Goal: Transaction & Acquisition: Book appointment/travel/reservation

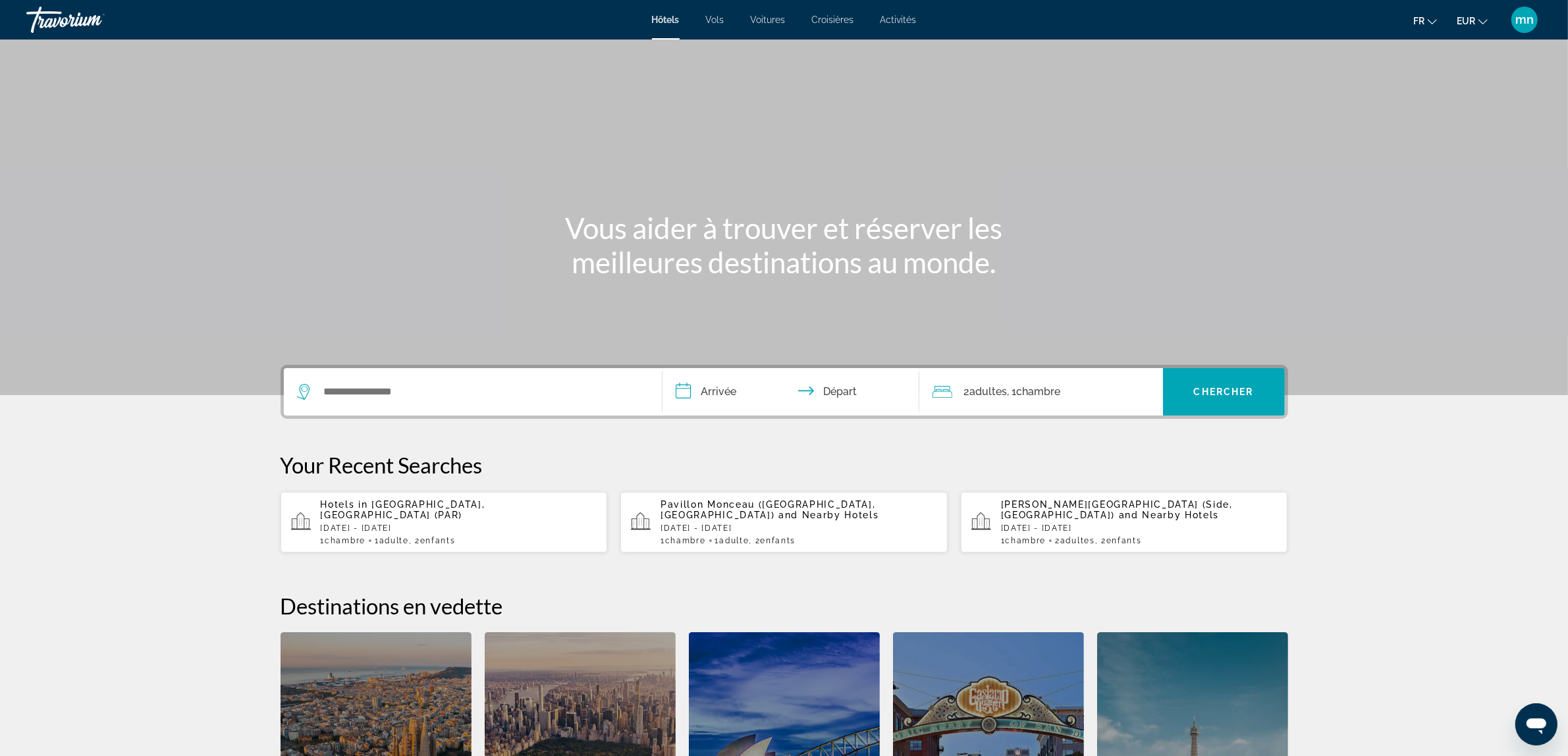
click at [426, 523] on p "[DATE] - [DATE]" at bounding box center [458, 528] width 276 height 10
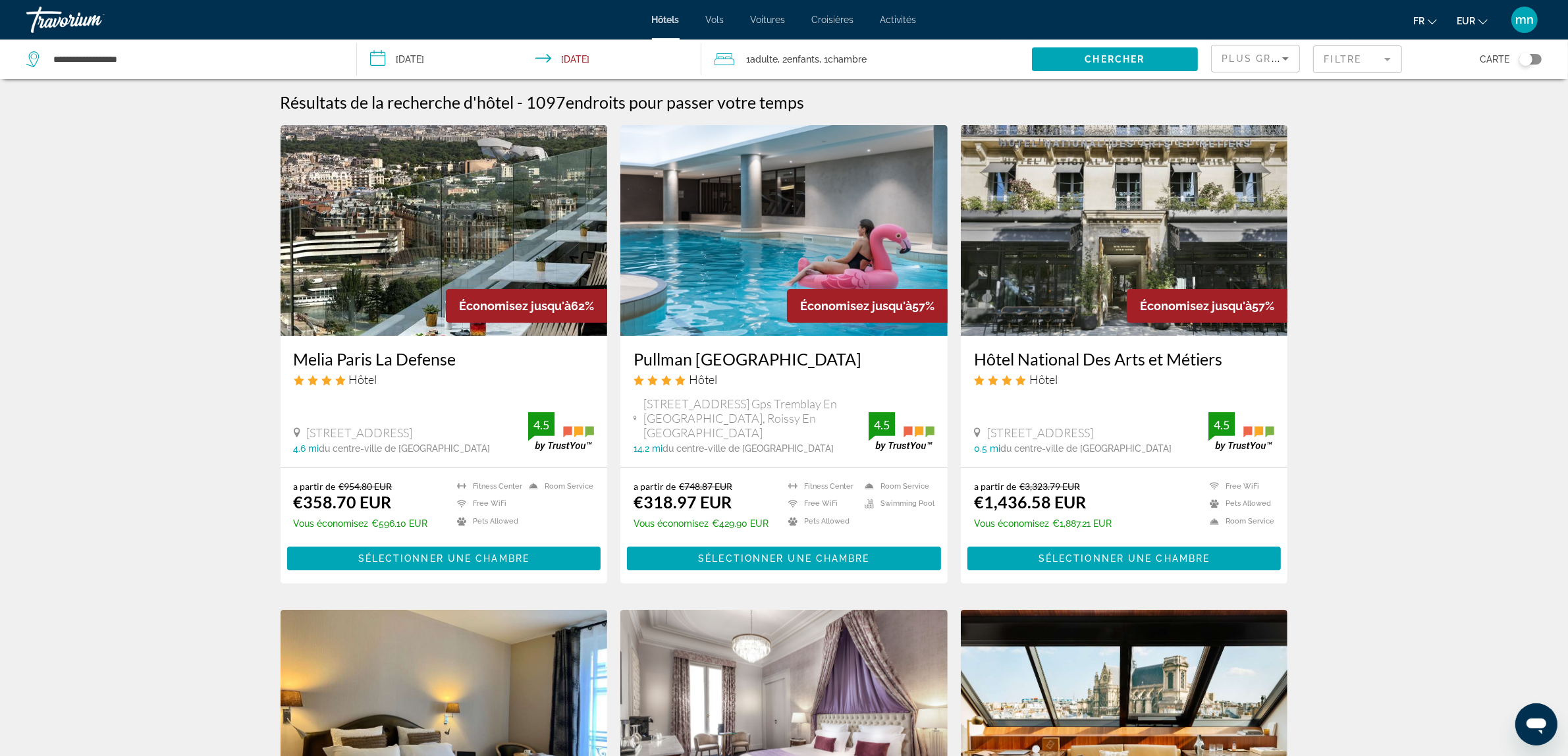
click at [486, 67] on input "**********" at bounding box center [531, 61] width 349 height 44
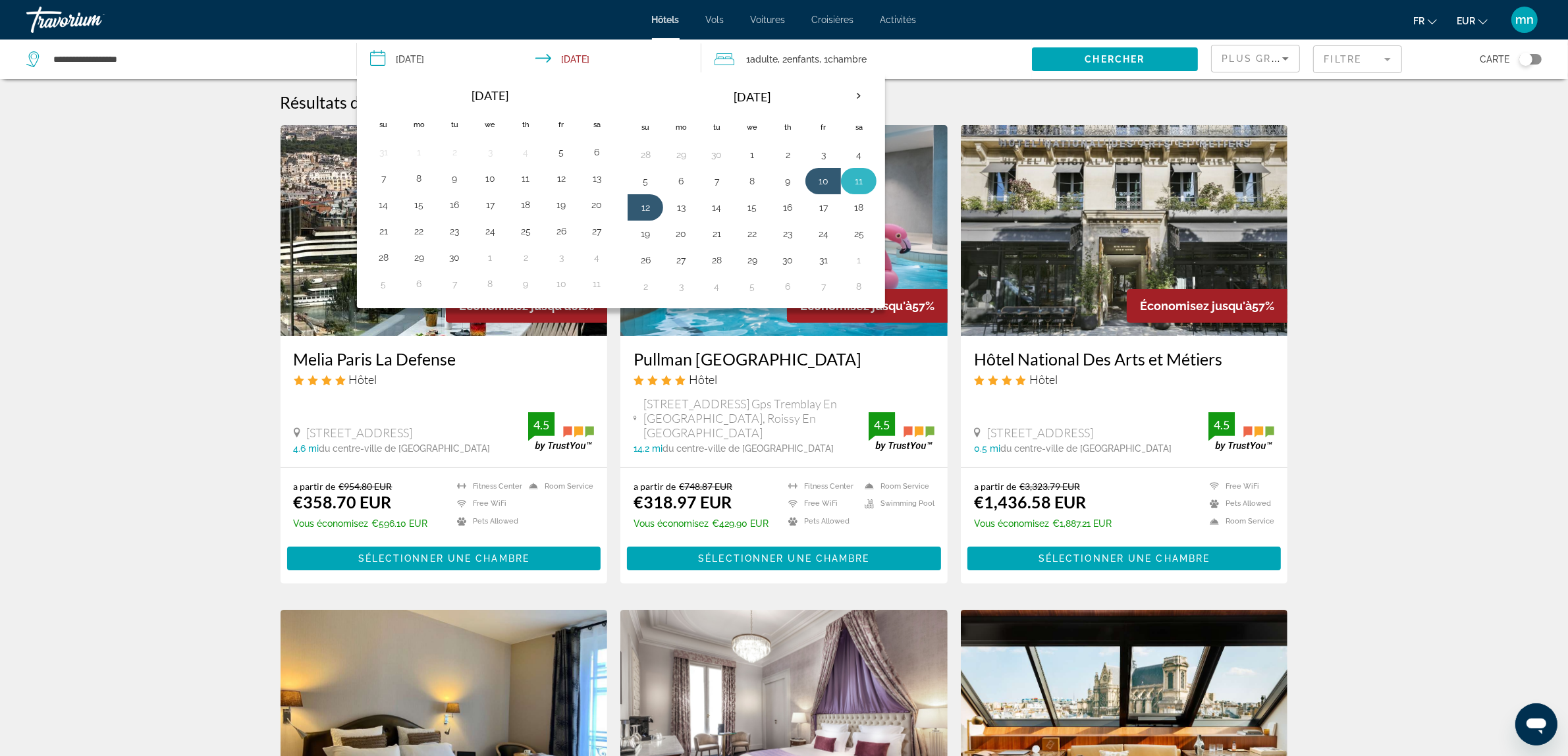
click at [855, 174] on button "11" at bounding box center [859, 180] width 21 height 18
click at [639, 215] on button "12" at bounding box center [645, 207] width 21 height 18
type input "**********"
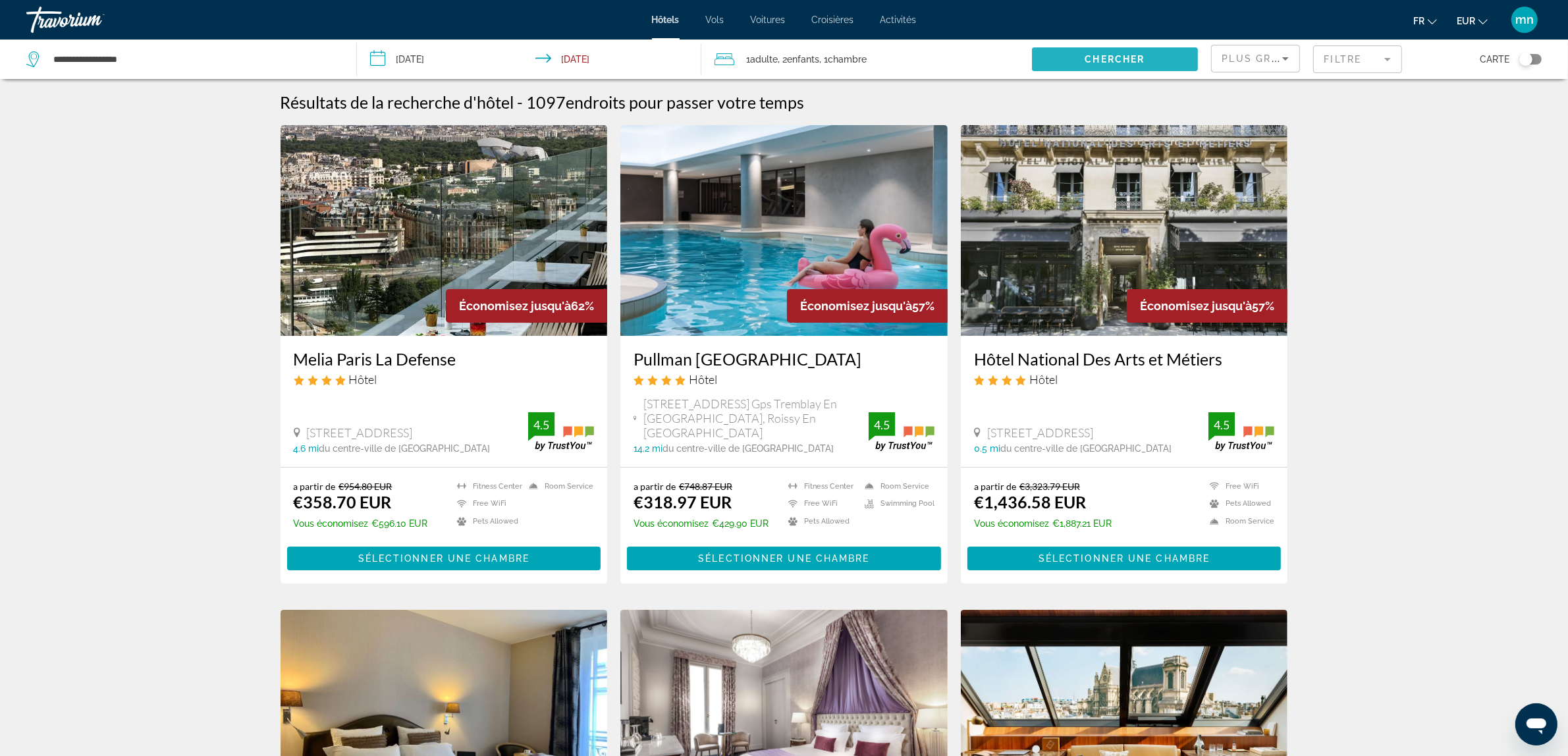
click at [1101, 70] on span "Search widget" at bounding box center [1114, 59] width 165 height 31
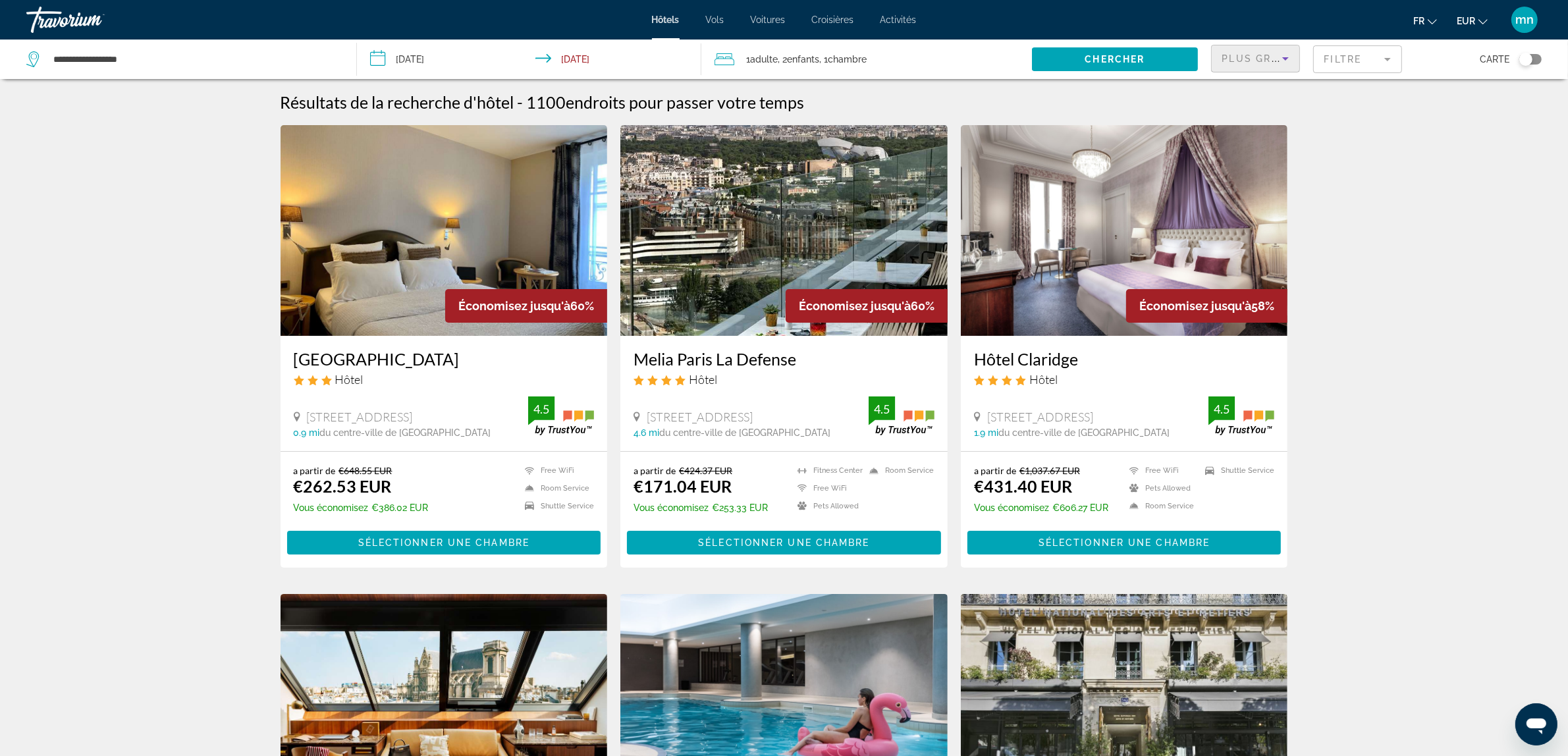
click at [1285, 58] on icon "Sort by" at bounding box center [1285, 58] width 7 height 3
click at [1258, 167] on span "Prix le plus bas" at bounding box center [1253, 172] width 63 height 10
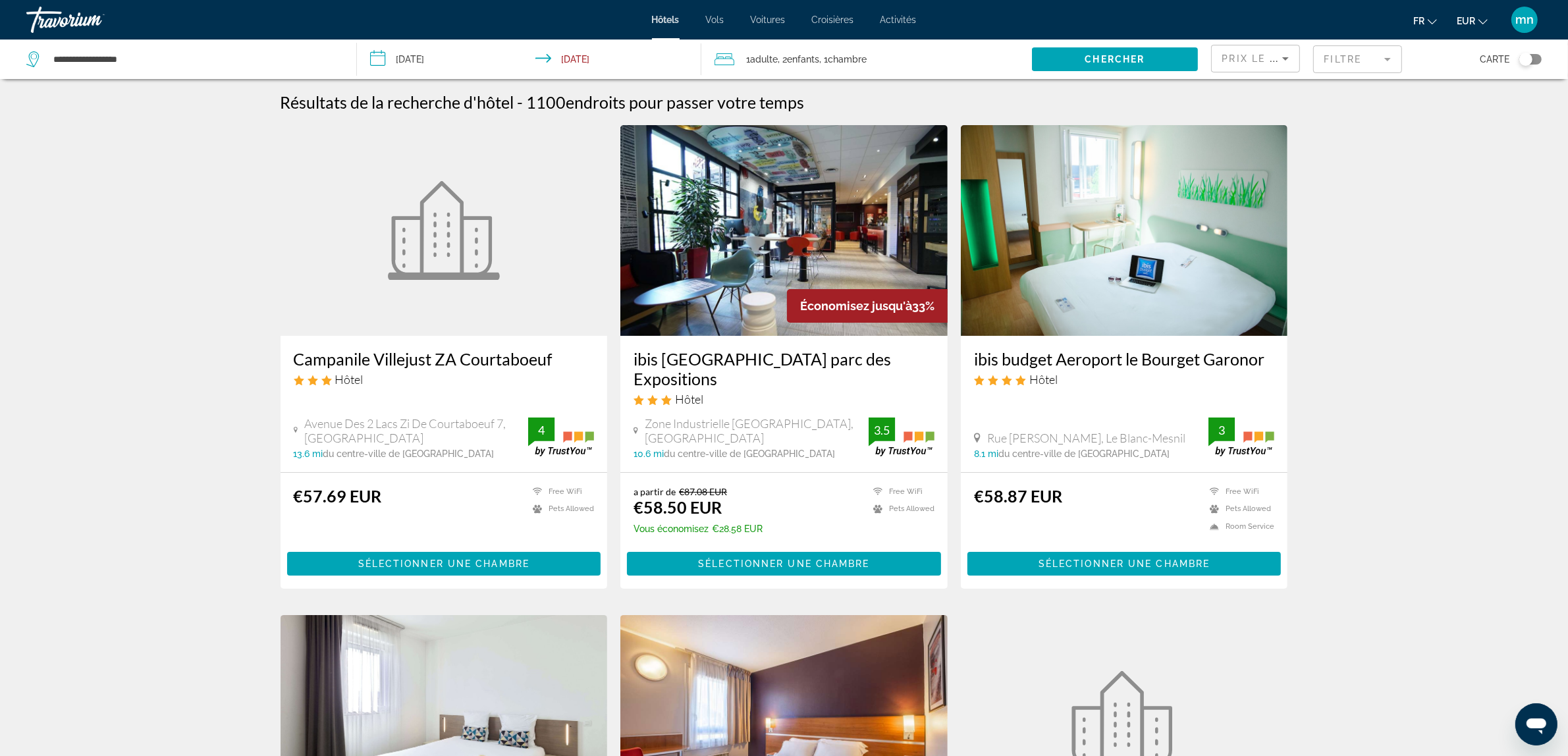
click at [1528, 61] on div "Toggle map" at bounding box center [1526, 59] width 13 height 13
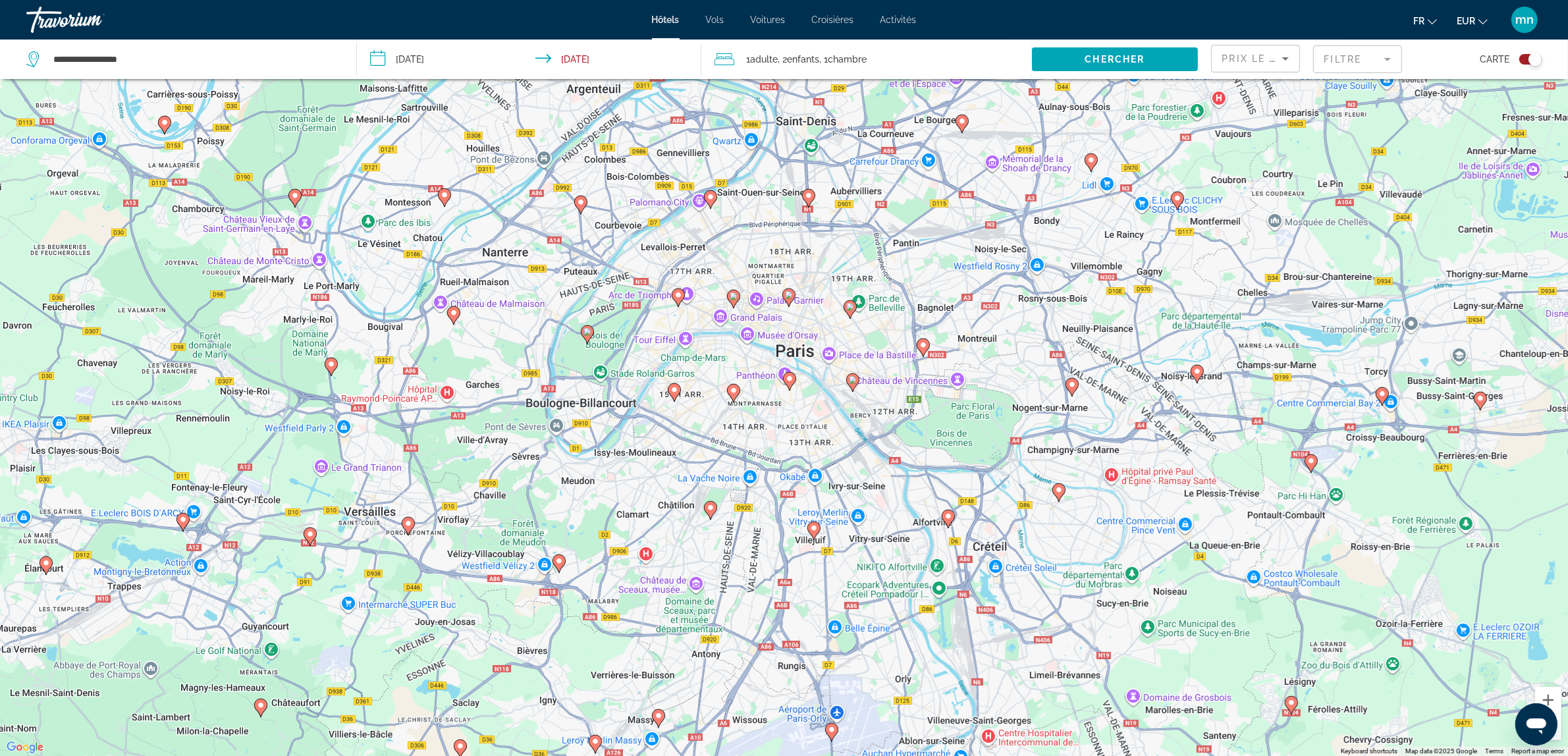
drag, startPoint x: 785, startPoint y: 329, endPoint x: 724, endPoint y: 442, distance: 128.4
click at [724, 442] on div "To activate drag with keyboard, press Alt + Enter. Once in keyboard drag state,…" at bounding box center [784, 378] width 1568 height 756
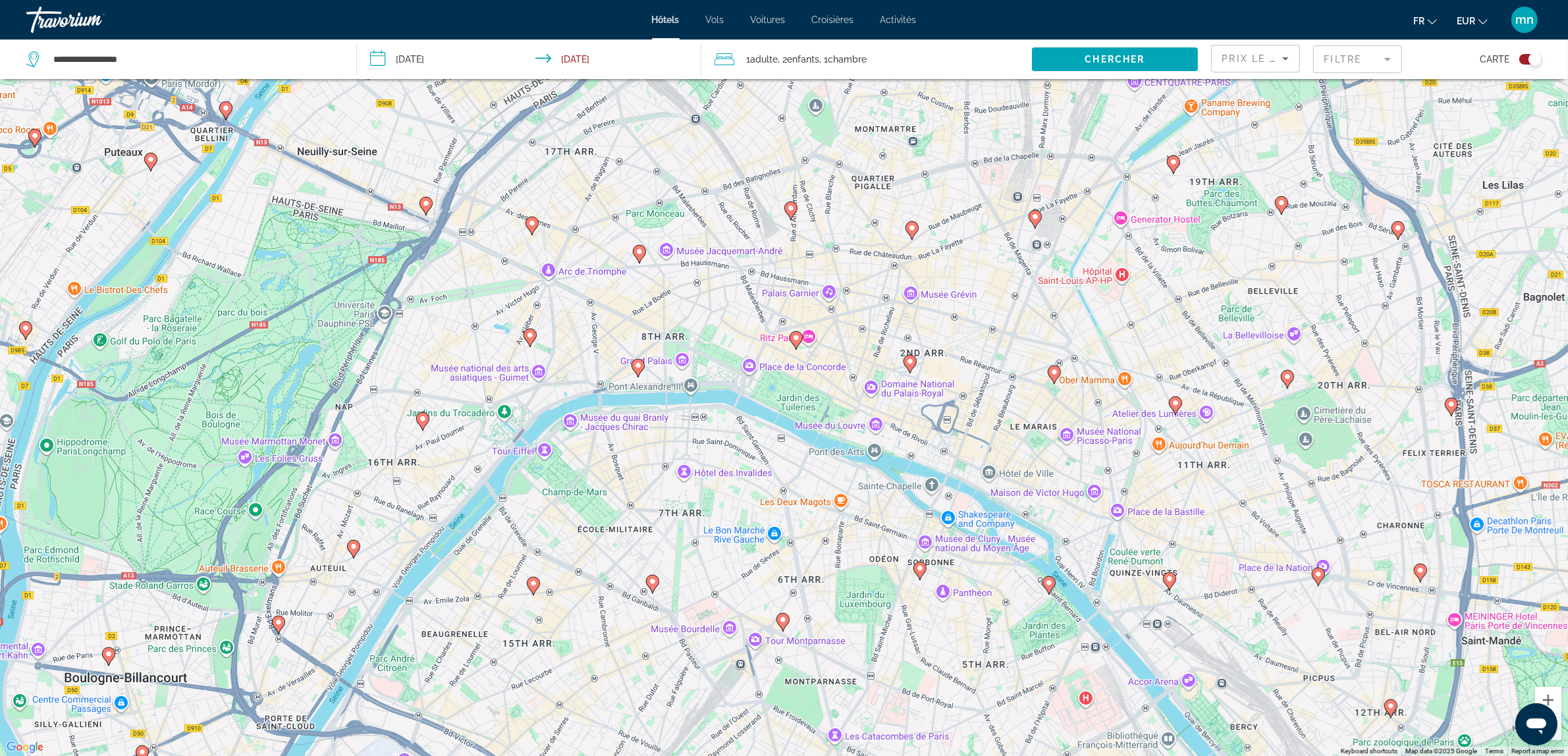
drag, startPoint x: 504, startPoint y: 363, endPoint x: 601, endPoint y: 523, distance: 187.1
click at [601, 523] on div "To activate drag with keyboard, press Alt + Enter. Once in keyboard drag state,…" at bounding box center [784, 378] width 1568 height 756
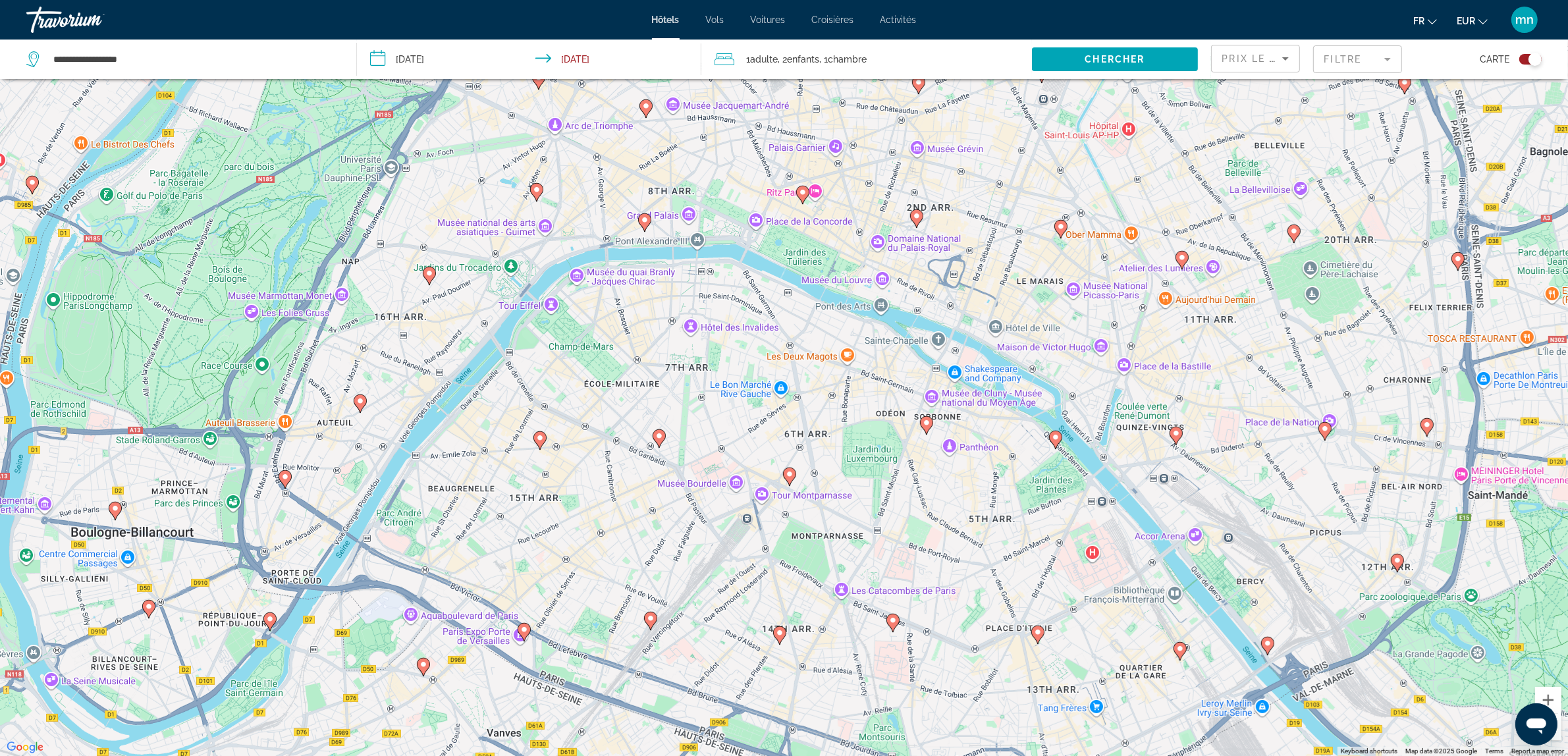
drag, startPoint x: 1253, startPoint y: 491, endPoint x: 1202, endPoint y: 364, distance: 136.9
click at [1202, 364] on div "To activate drag with keyboard, press Alt + Enter. Once in keyboard drag state,…" at bounding box center [784, 378] width 1568 height 756
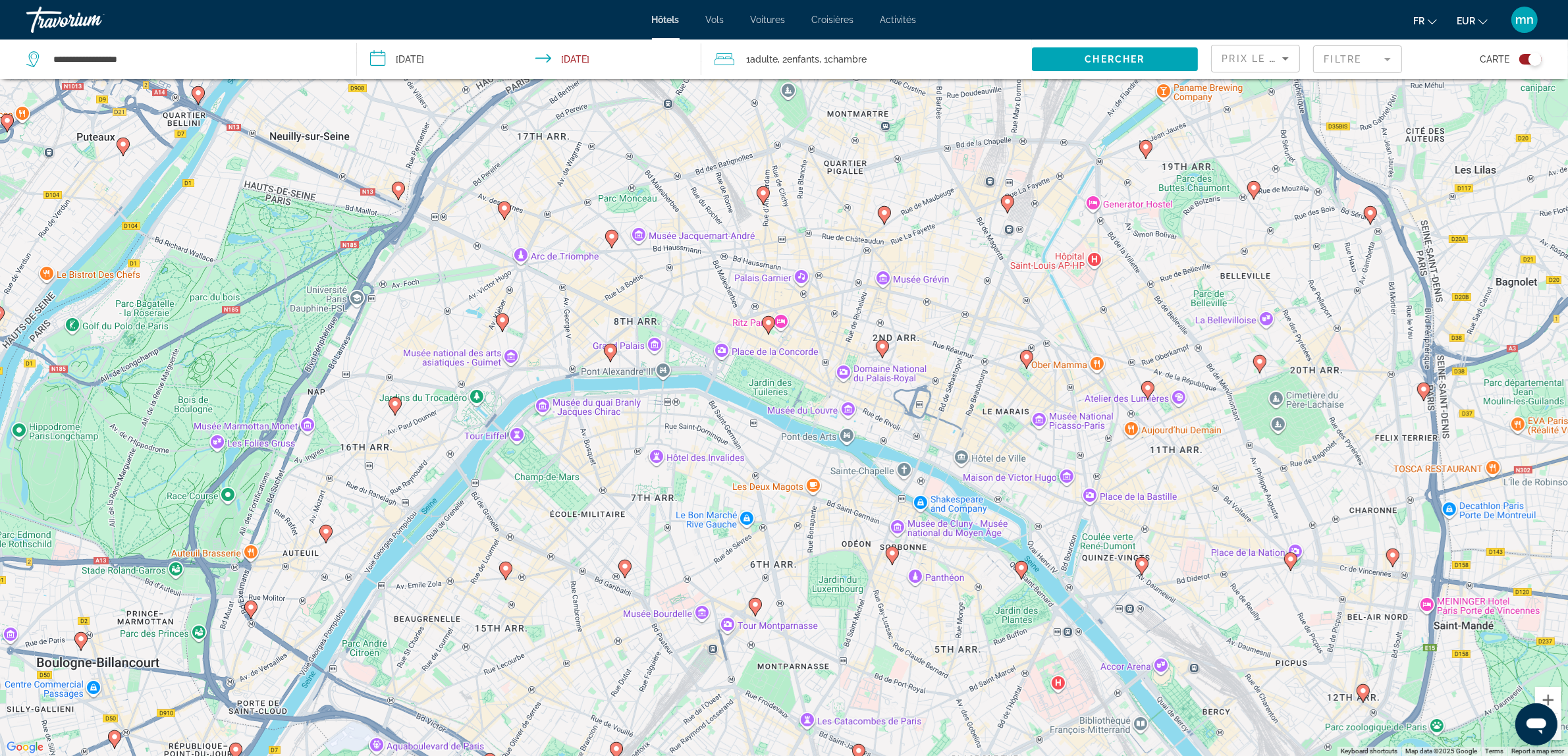
drag, startPoint x: 740, startPoint y: 487, endPoint x: 712, endPoint y: 417, distance: 75.4
click at [710, 419] on div "To activate drag with keyboard, press Alt + Enter. Once in keyboard drag state,…" at bounding box center [784, 378] width 1568 height 756
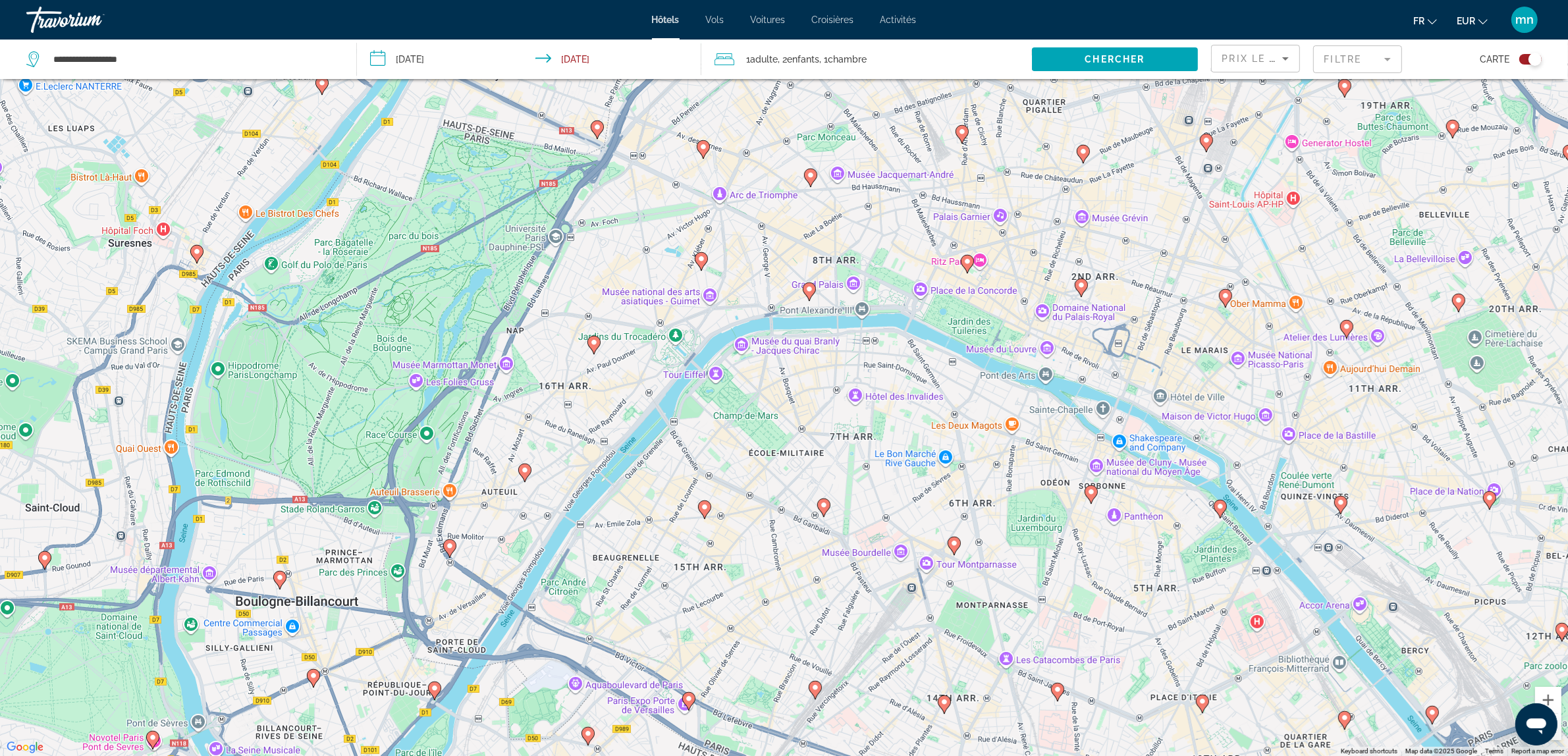
drag, startPoint x: 752, startPoint y: 396, endPoint x: 910, endPoint y: 356, distance: 163.0
click at [910, 356] on div "To activate drag with keyboard, press Alt + Enter. Once in keyboard drag state,…" at bounding box center [784, 378] width 1568 height 756
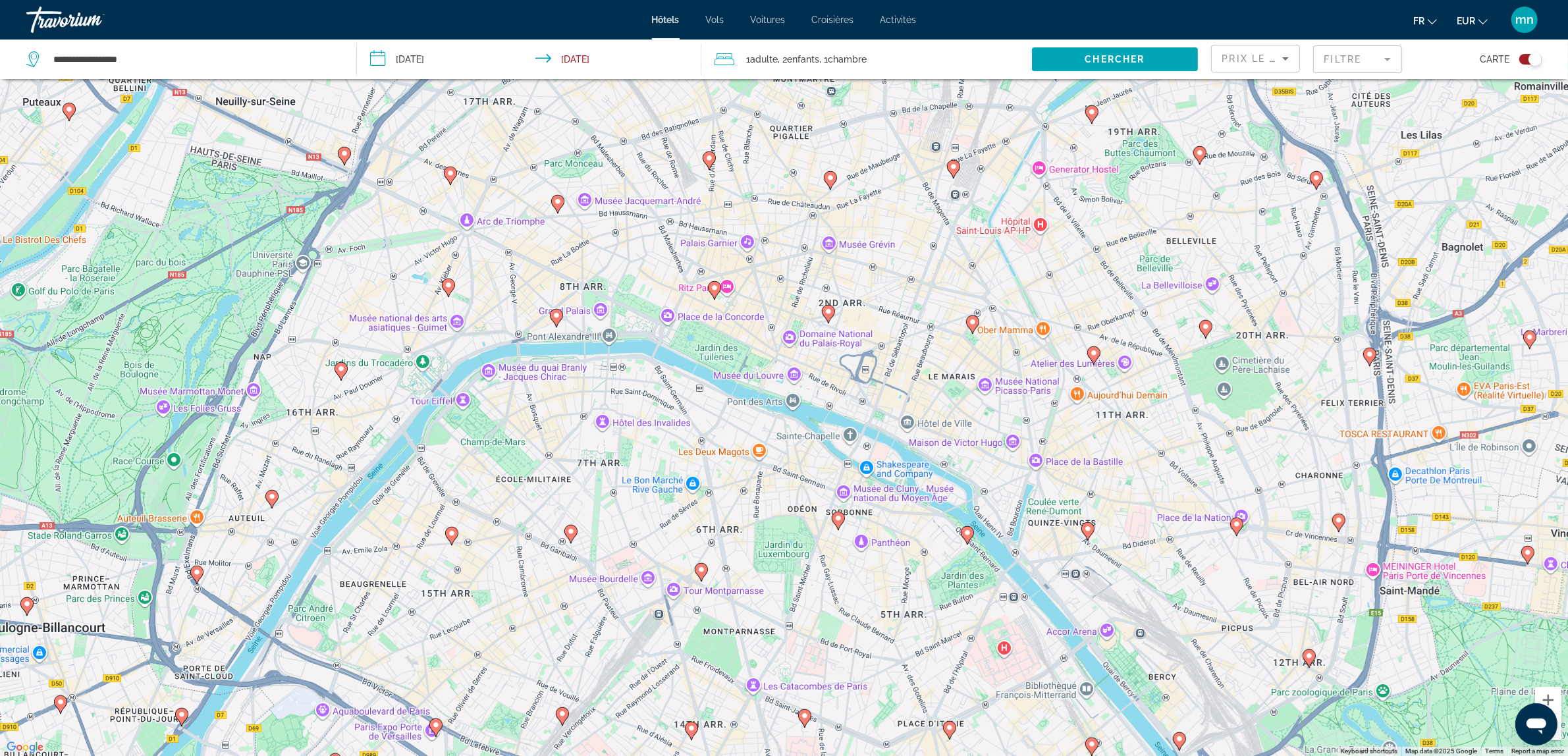
drag, startPoint x: 1341, startPoint y: 659, endPoint x: 942, endPoint y: 651, distance: 399.1
click at [942, 651] on div "To activate drag with keyboard, press Alt + Enter. Once in keyboard drag state,…" at bounding box center [784, 378] width 1568 height 756
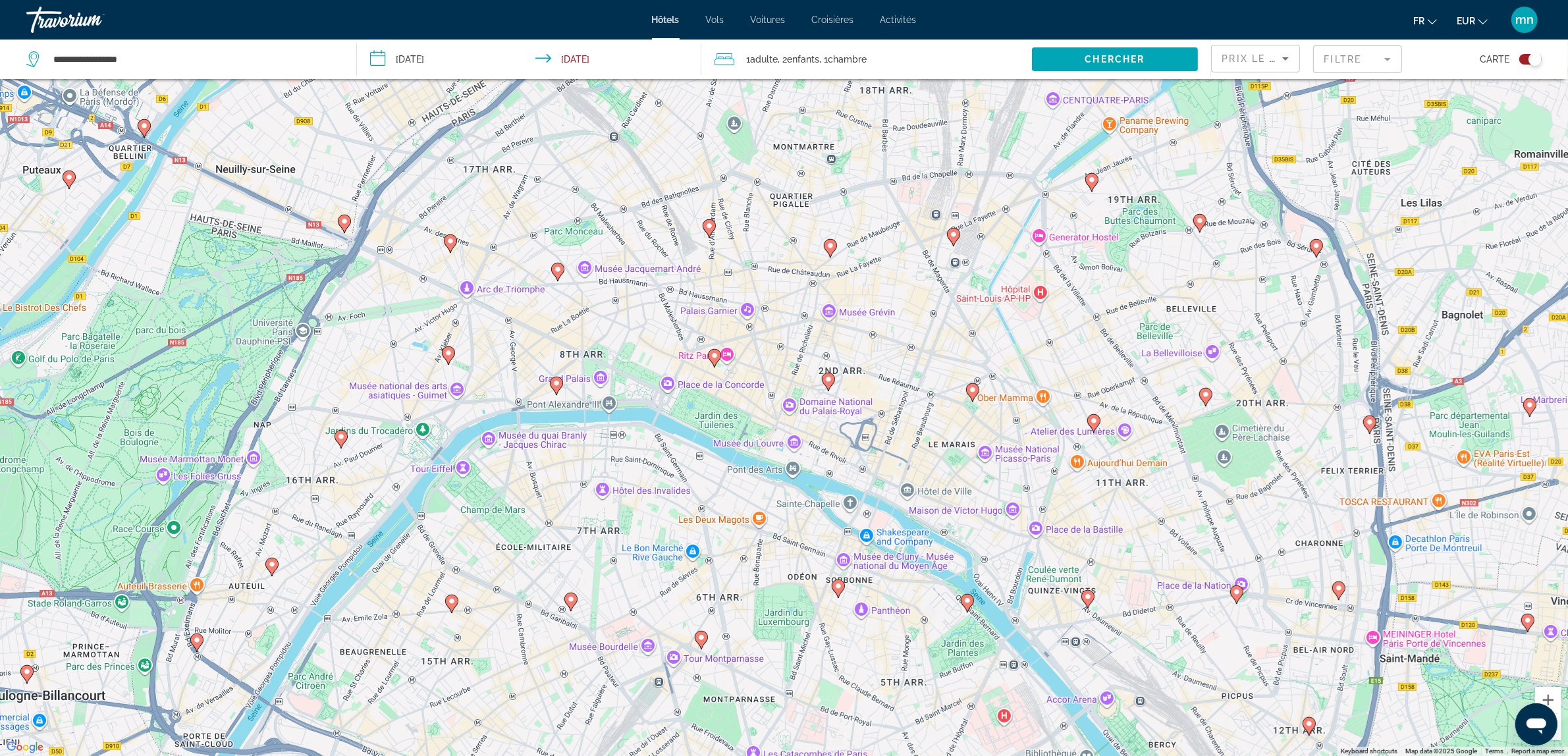
drag, startPoint x: 657, startPoint y: 460, endPoint x: 657, endPoint y: 529, distance: 69.0
click at [657, 529] on div "To activate drag with keyboard, press Alt + Enter. Once in keyboard drag state,…" at bounding box center [784, 378] width 1568 height 756
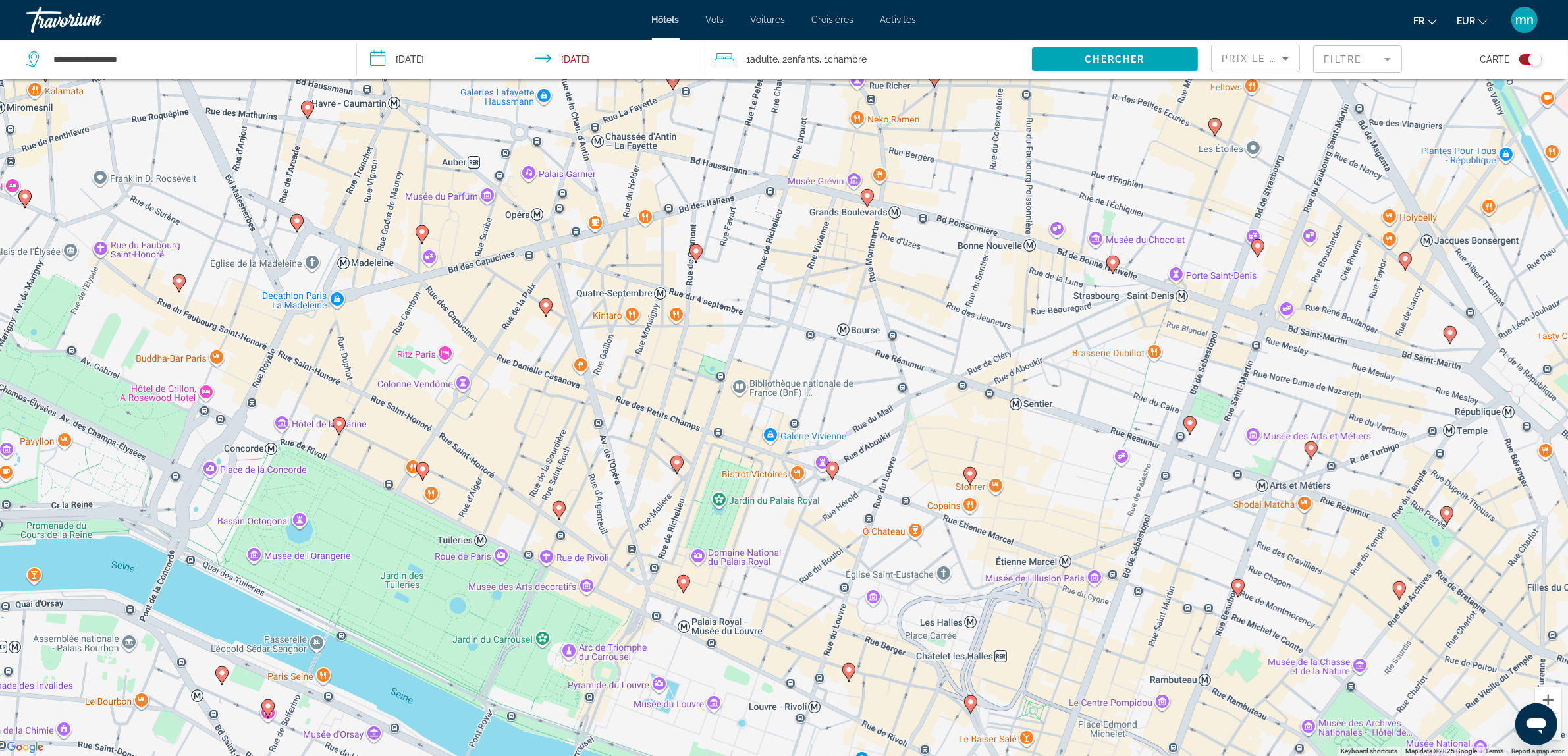
drag, startPoint x: 890, startPoint y: 357, endPoint x: 874, endPoint y: 500, distance: 143.9
click at [874, 500] on div "To activate drag with keyboard, press Alt + Enter. Once in keyboard drag state,…" at bounding box center [784, 378] width 1568 height 756
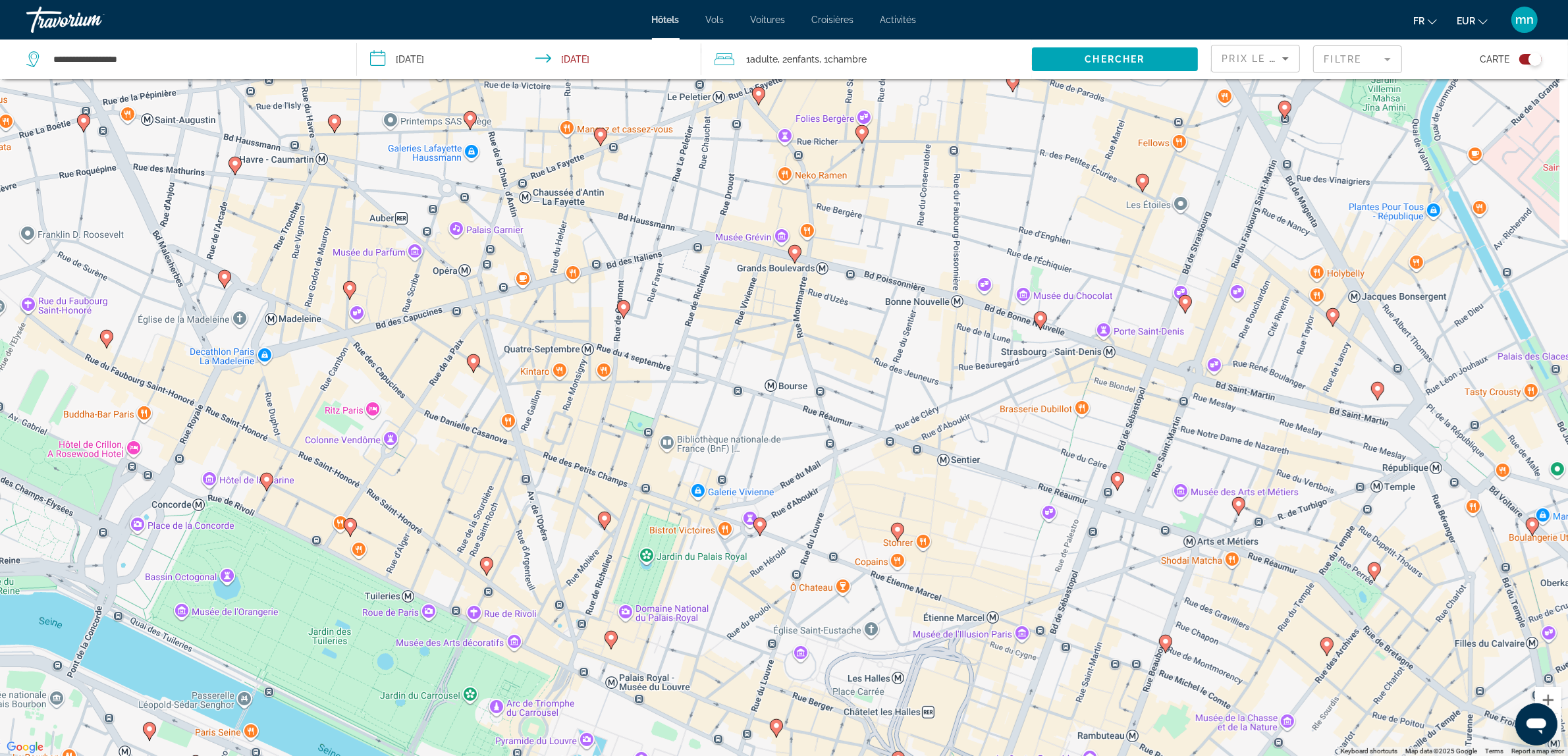
drag, startPoint x: 1015, startPoint y: 333, endPoint x: 939, endPoint y: 393, distance: 96.8
click at [939, 393] on div "To activate drag with keyboard, press Alt + Enter. Once in keyboard drag state,…" at bounding box center [784, 378] width 1568 height 756
click at [1039, 317] on image "Main content" at bounding box center [1040, 318] width 8 height 8
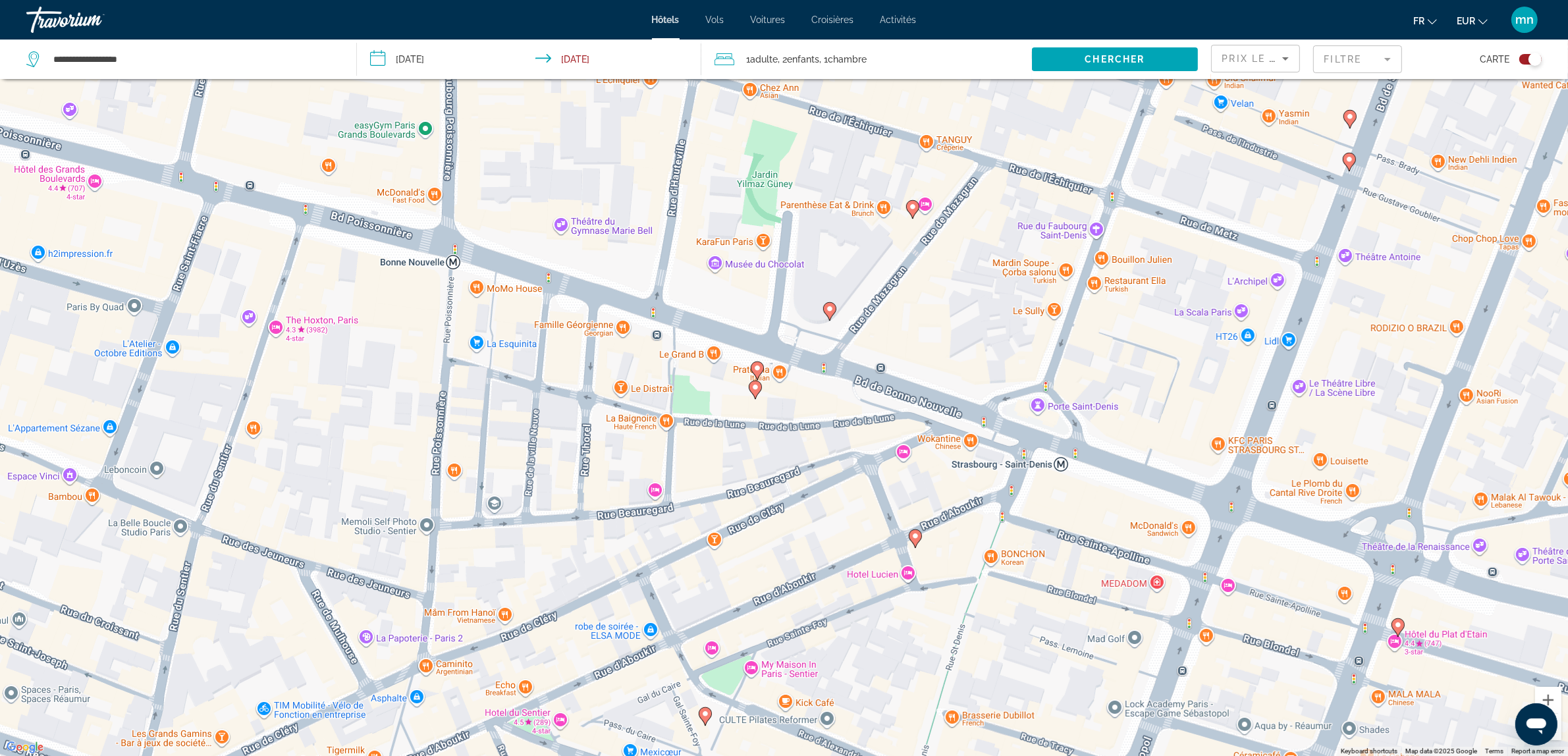
click at [755, 364] on icon "Main content" at bounding box center [757, 371] width 11 height 17
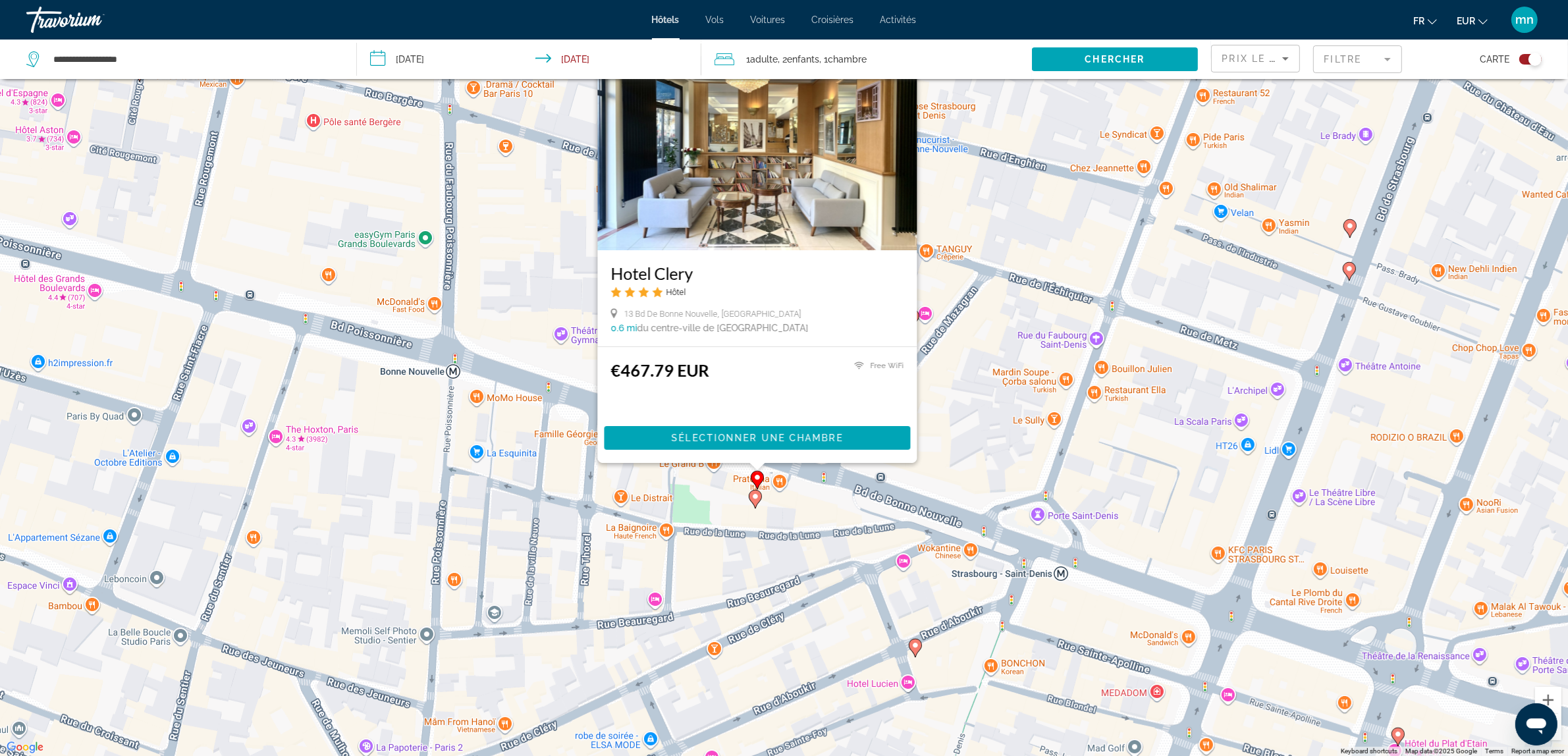
click at [756, 501] on icon "Main content" at bounding box center [754, 500] width 11 height 17
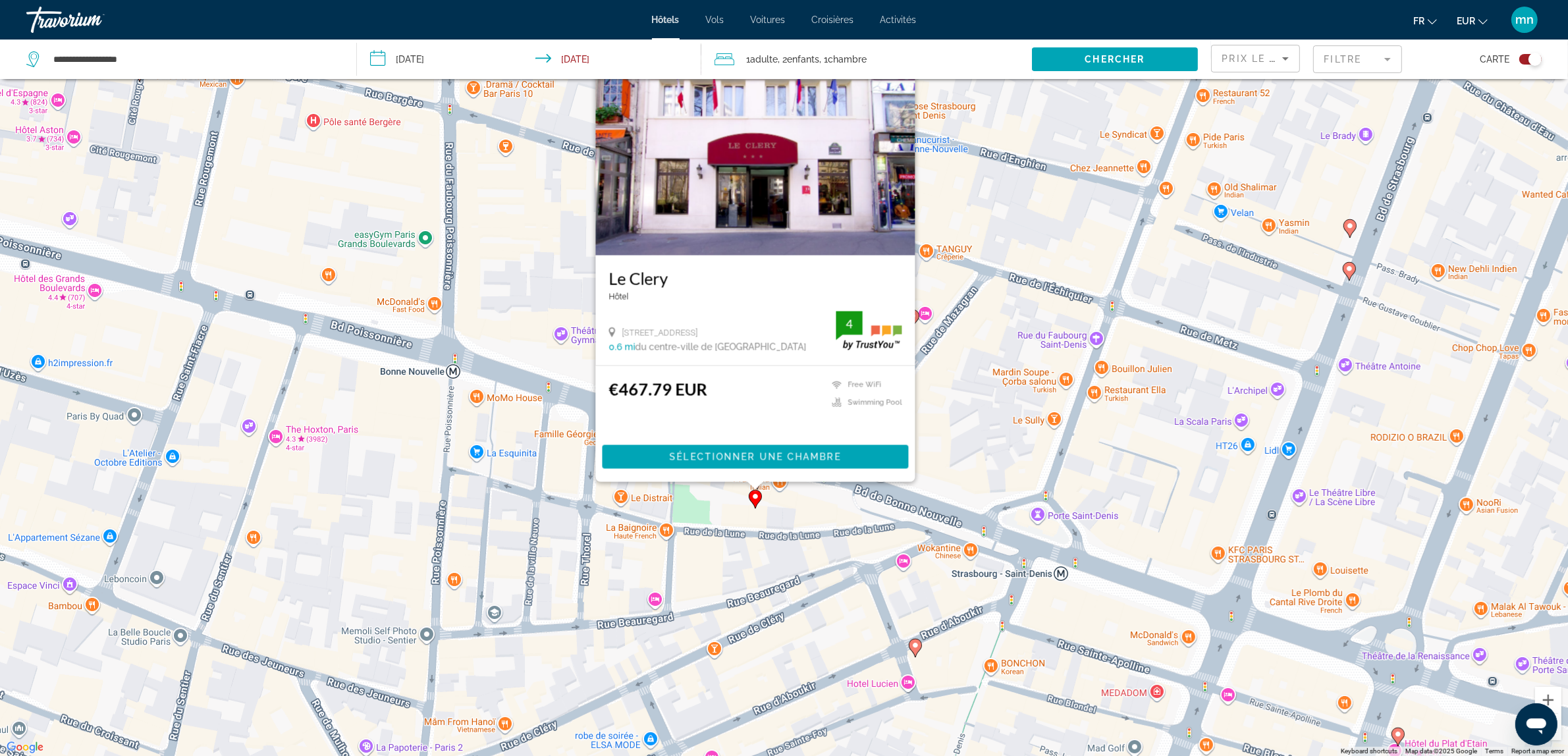
click at [912, 646] on image "Main content" at bounding box center [915, 645] width 8 height 8
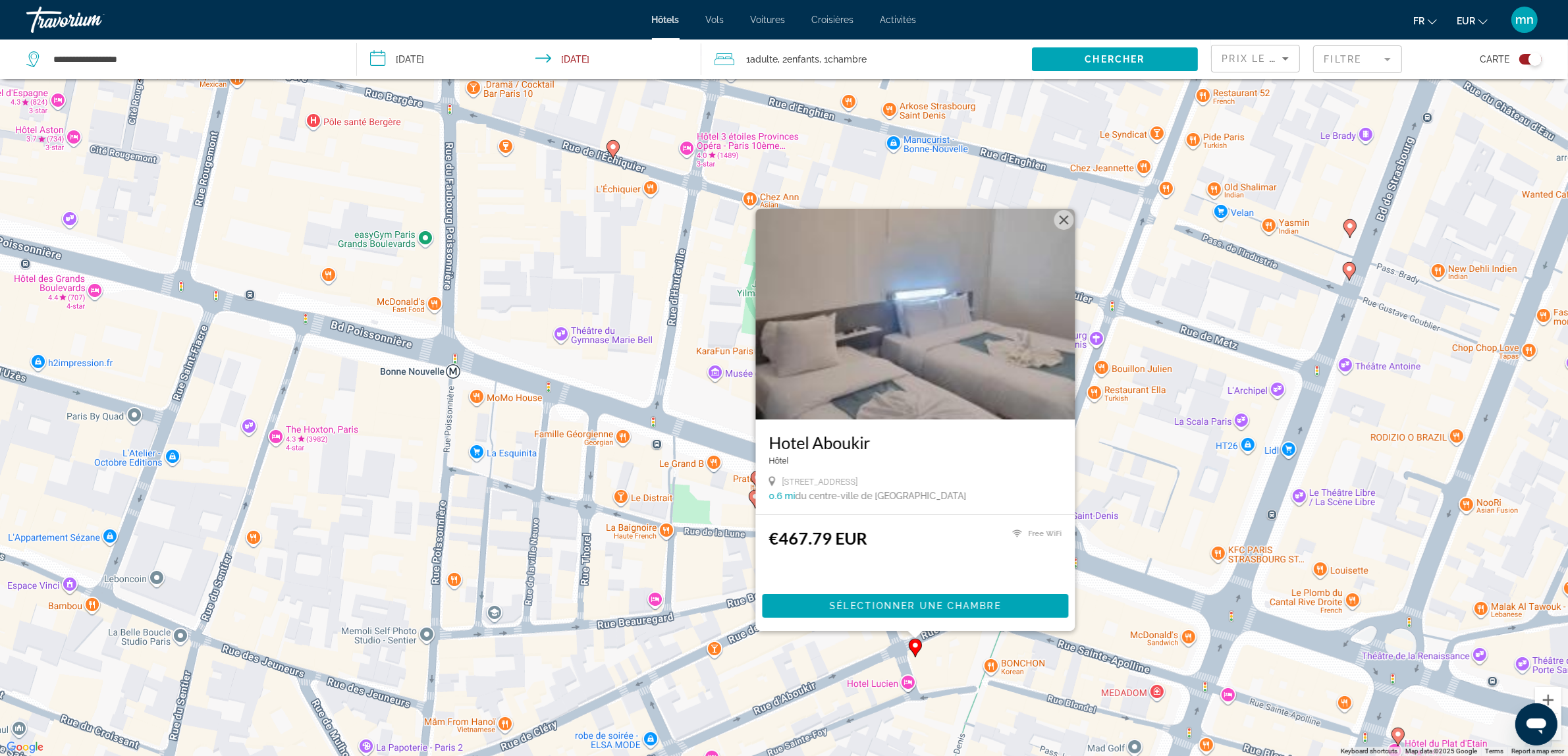
click at [613, 152] on icon "Main content" at bounding box center [612, 150] width 11 height 17
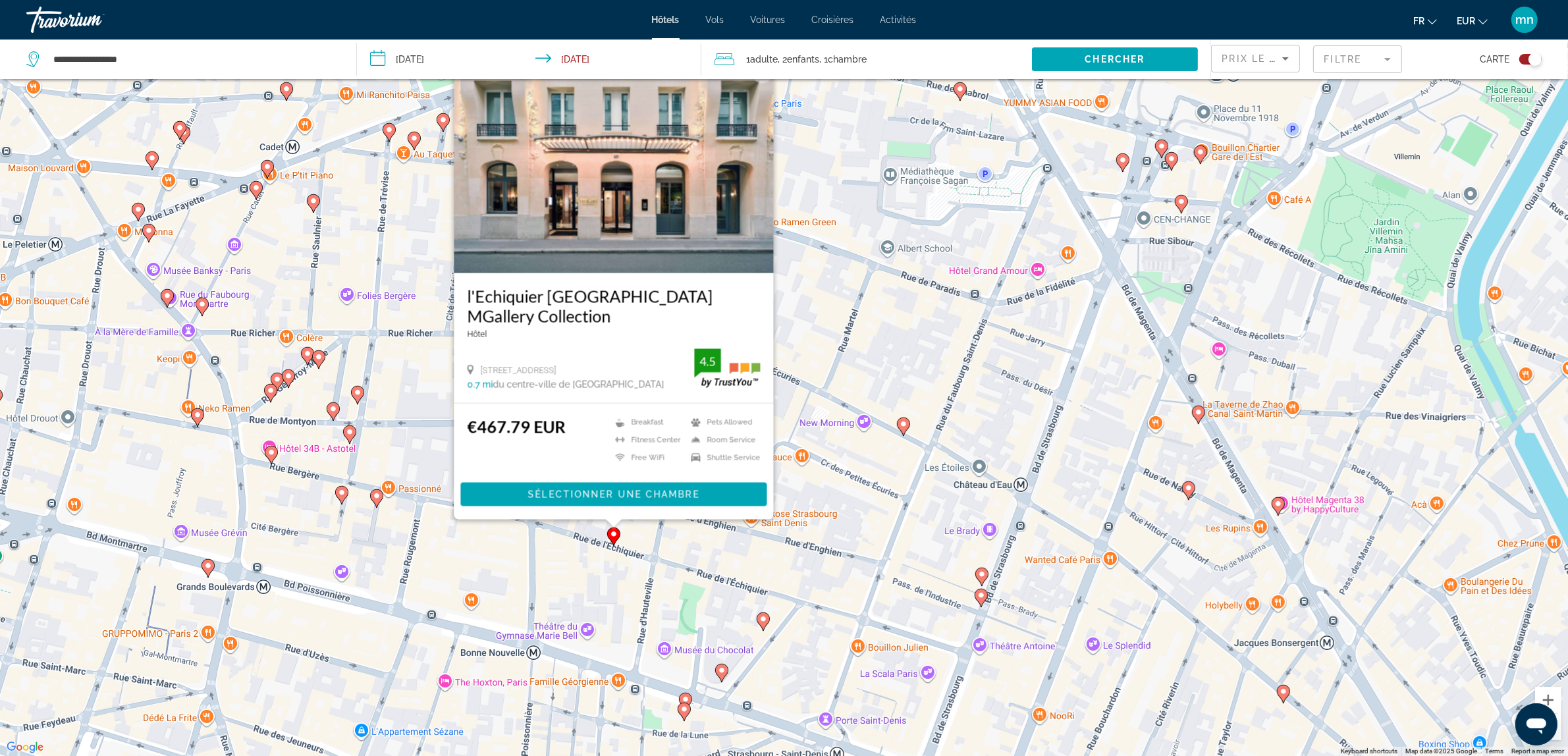
click at [985, 598] on icon "Main content" at bounding box center [980, 598] width 11 height 17
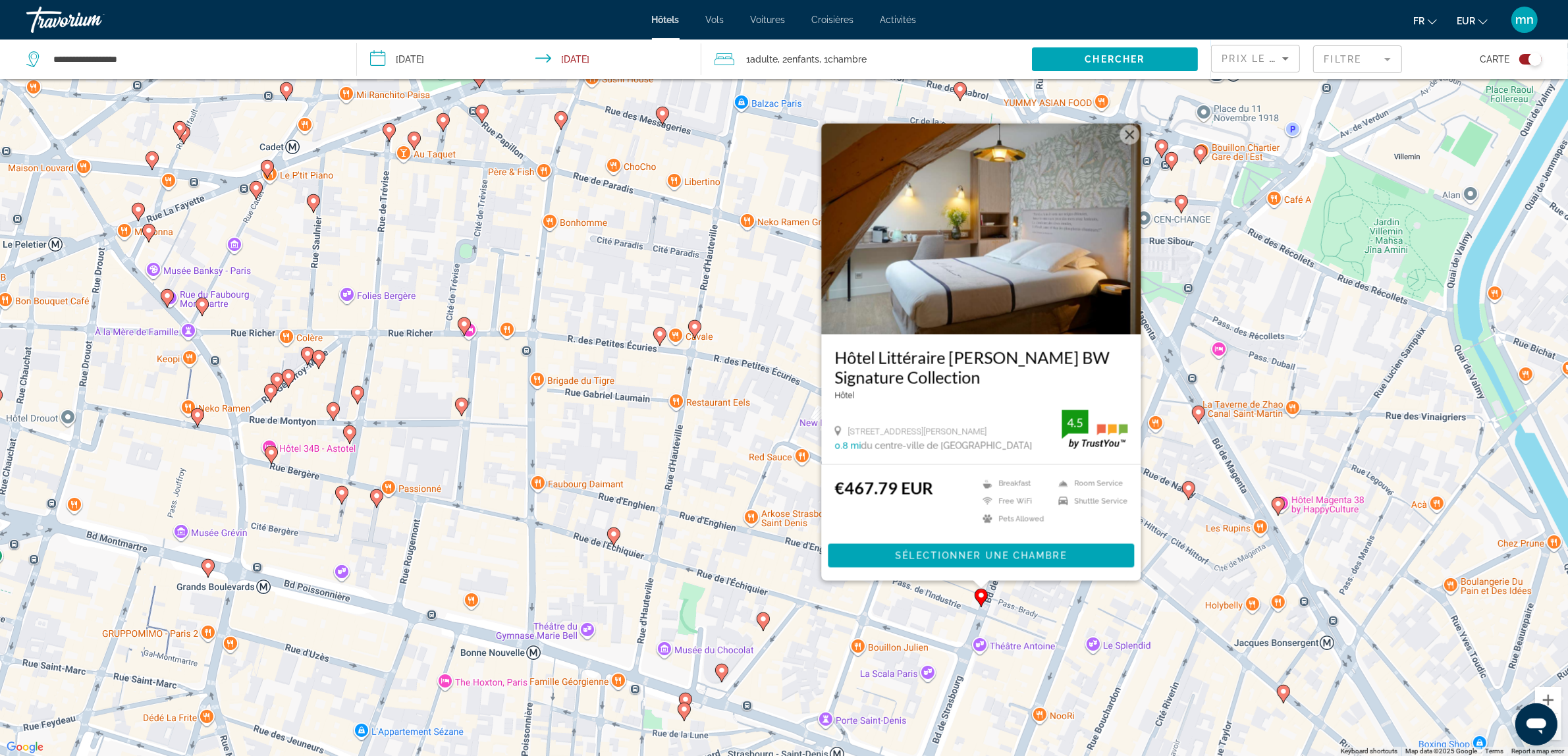
click at [459, 410] on icon "Main content" at bounding box center [460, 407] width 11 height 17
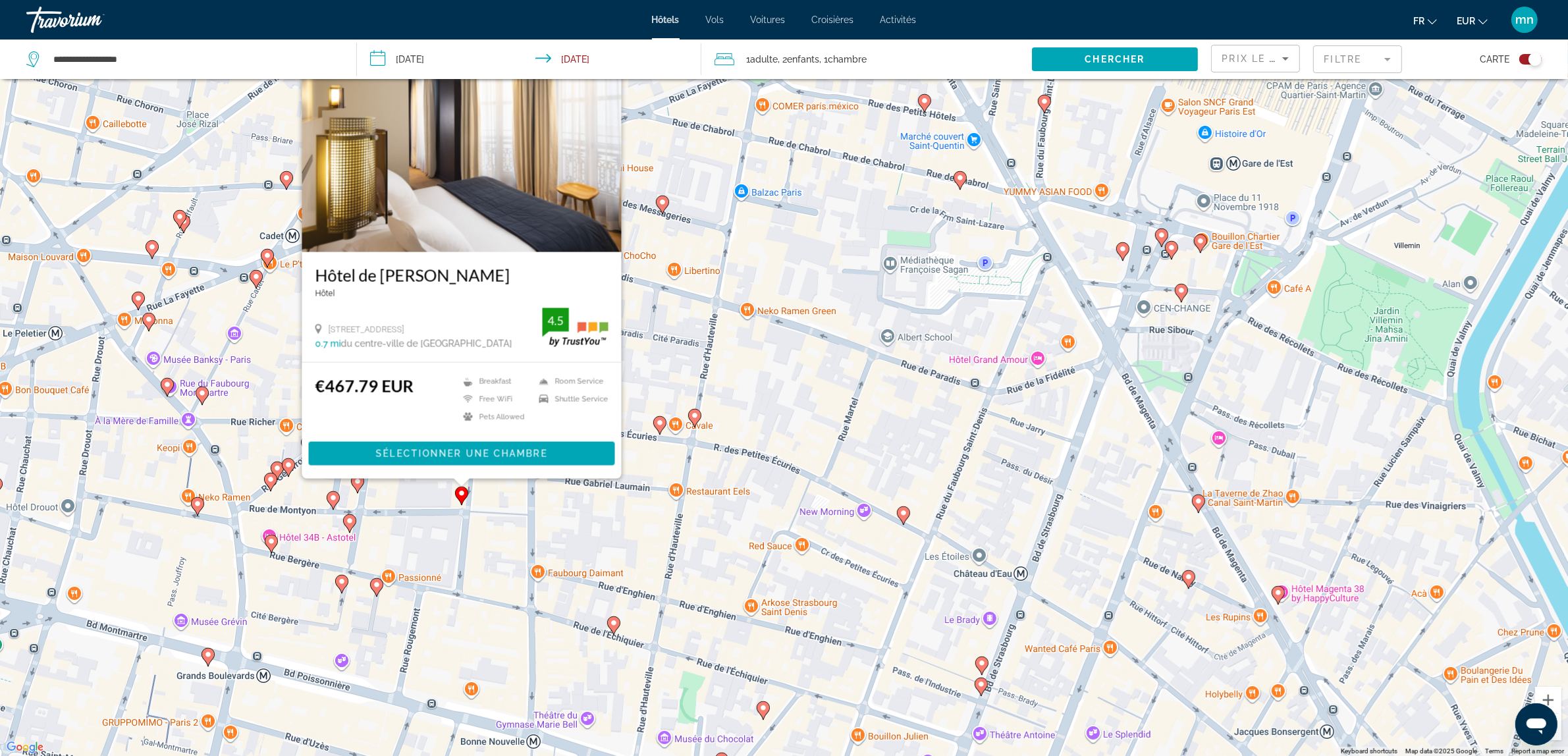
click at [351, 524] on image "Main content" at bounding box center [350, 521] width 8 height 8
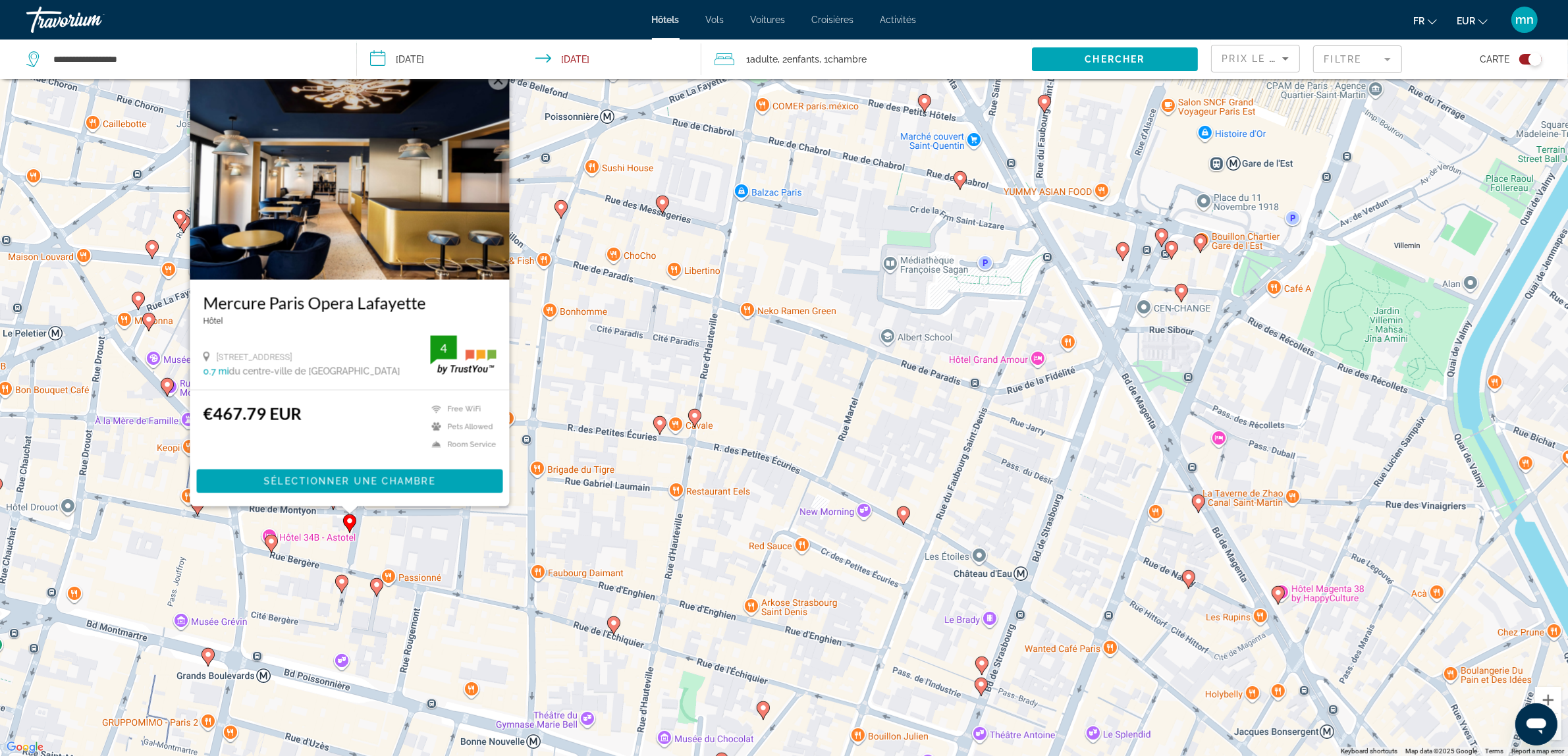
click at [377, 582] on image "Main content" at bounding box center [377, 584] width 8 height 8
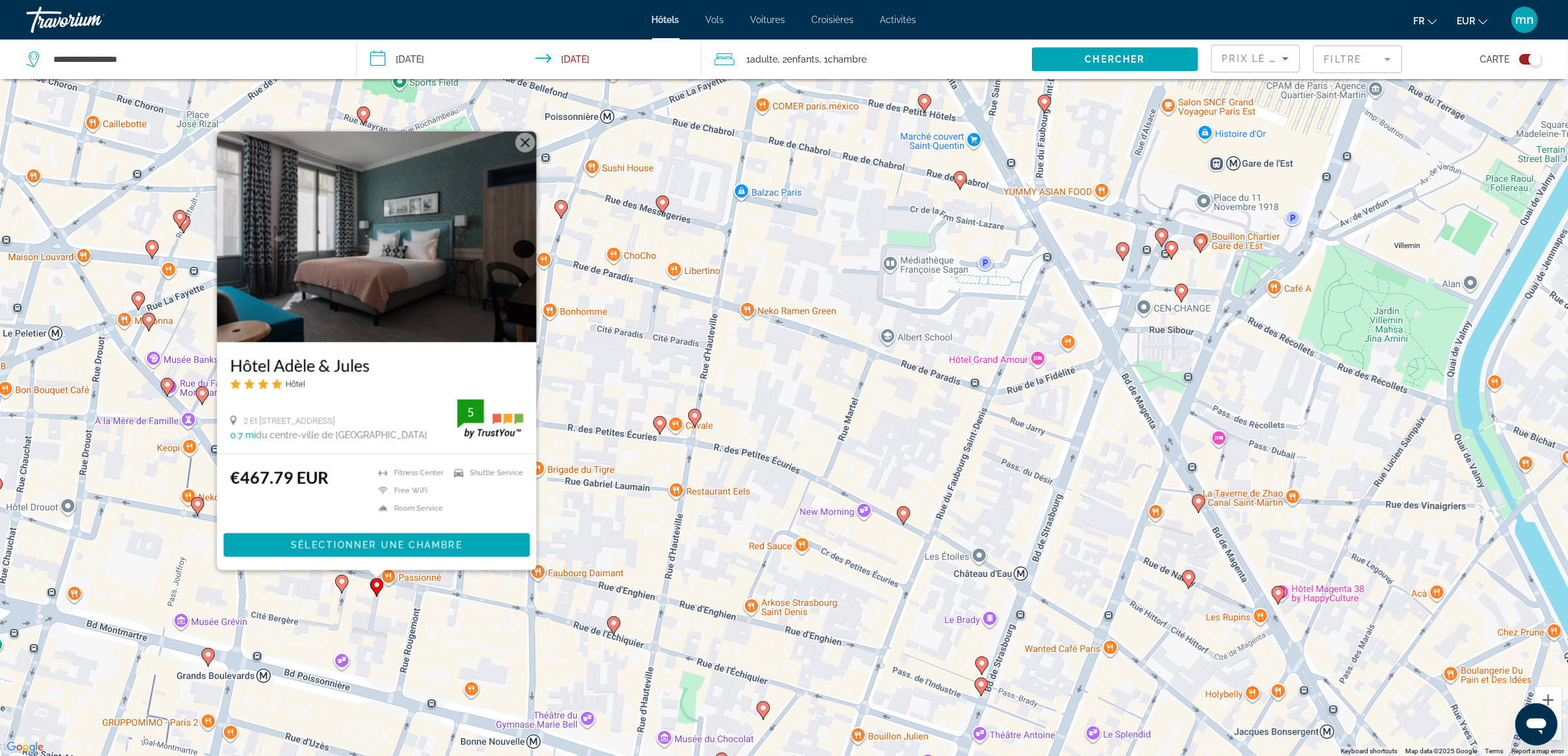
click at [1357, 58] on mat-form-field "Filtre" at bounding box center [1356, 59] width 89 height 28
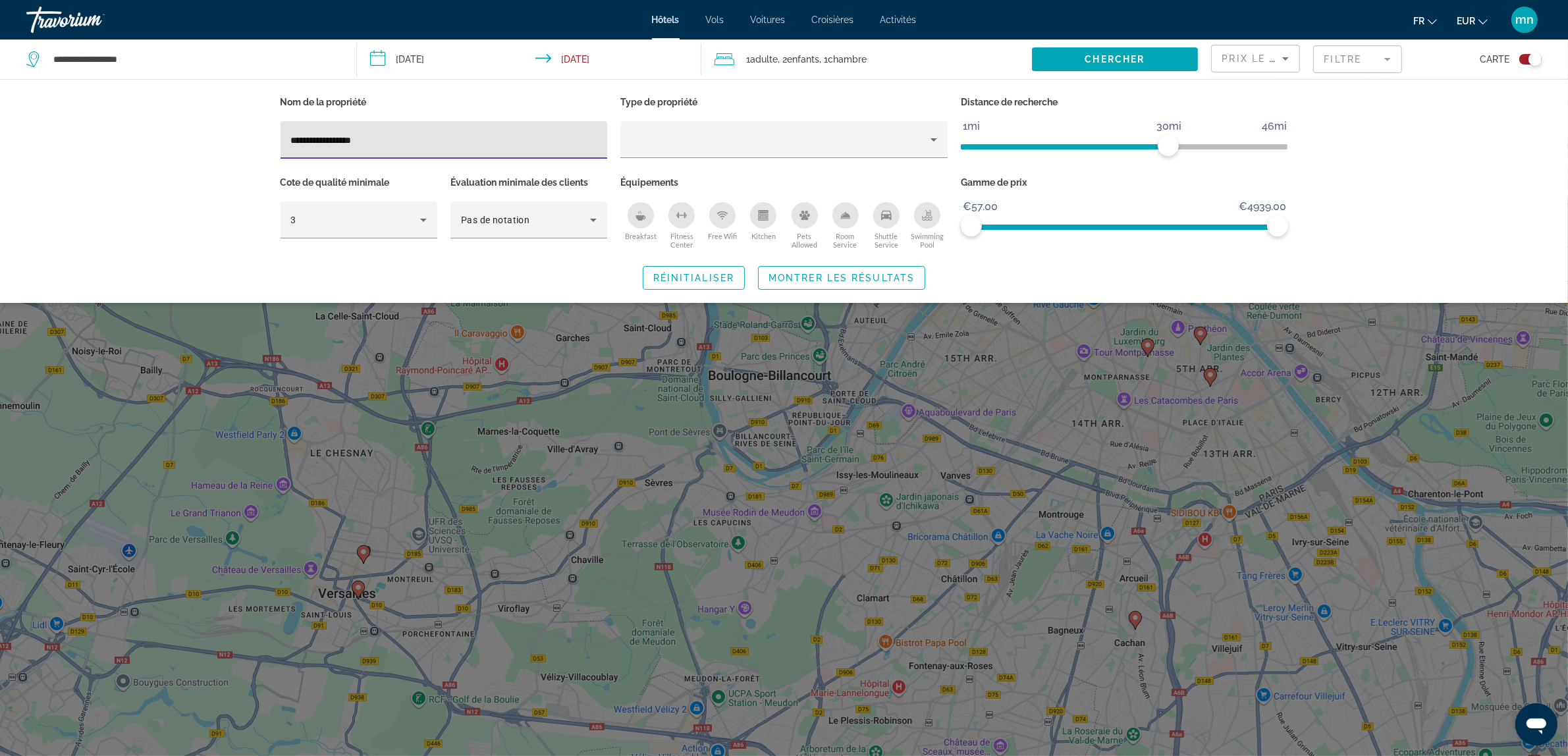
click at [356, 139] on input "**********" at bounding box center [443, 140] width 306 height 16
type input "**********"
click at [810, 262] on span "Search widget" at bounding box center [842, 277] width 166 height 31
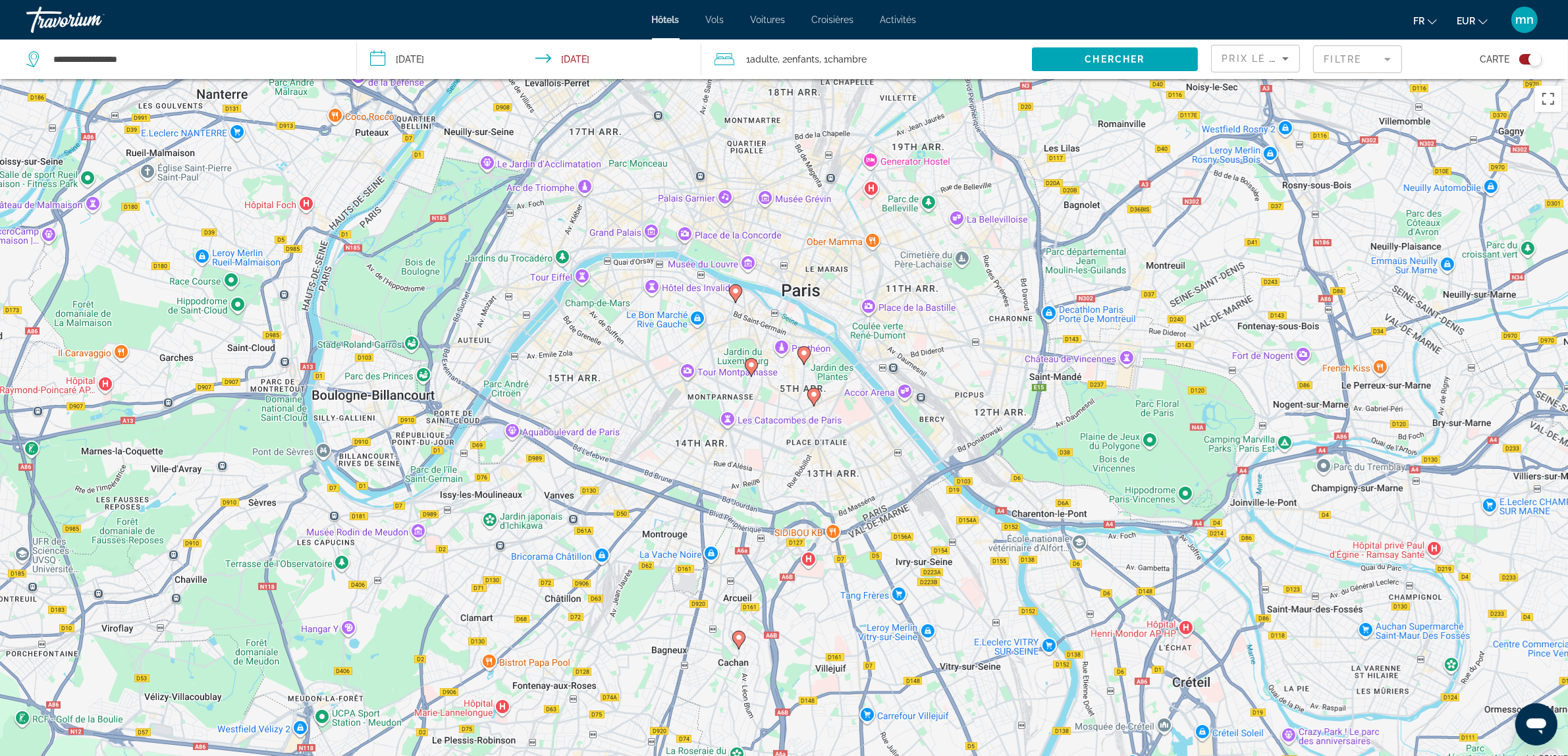
drag, startPoint x: 1121, startPoint y: 419, endPoint x: 692, endPoint y: 426, distance: 429.1
click at [725, 438] on div "To activate drag with keyboard, press Alt + Enter. Once in keyboard drag state,…" at bounding box center [784, 457] width 1568 height 756
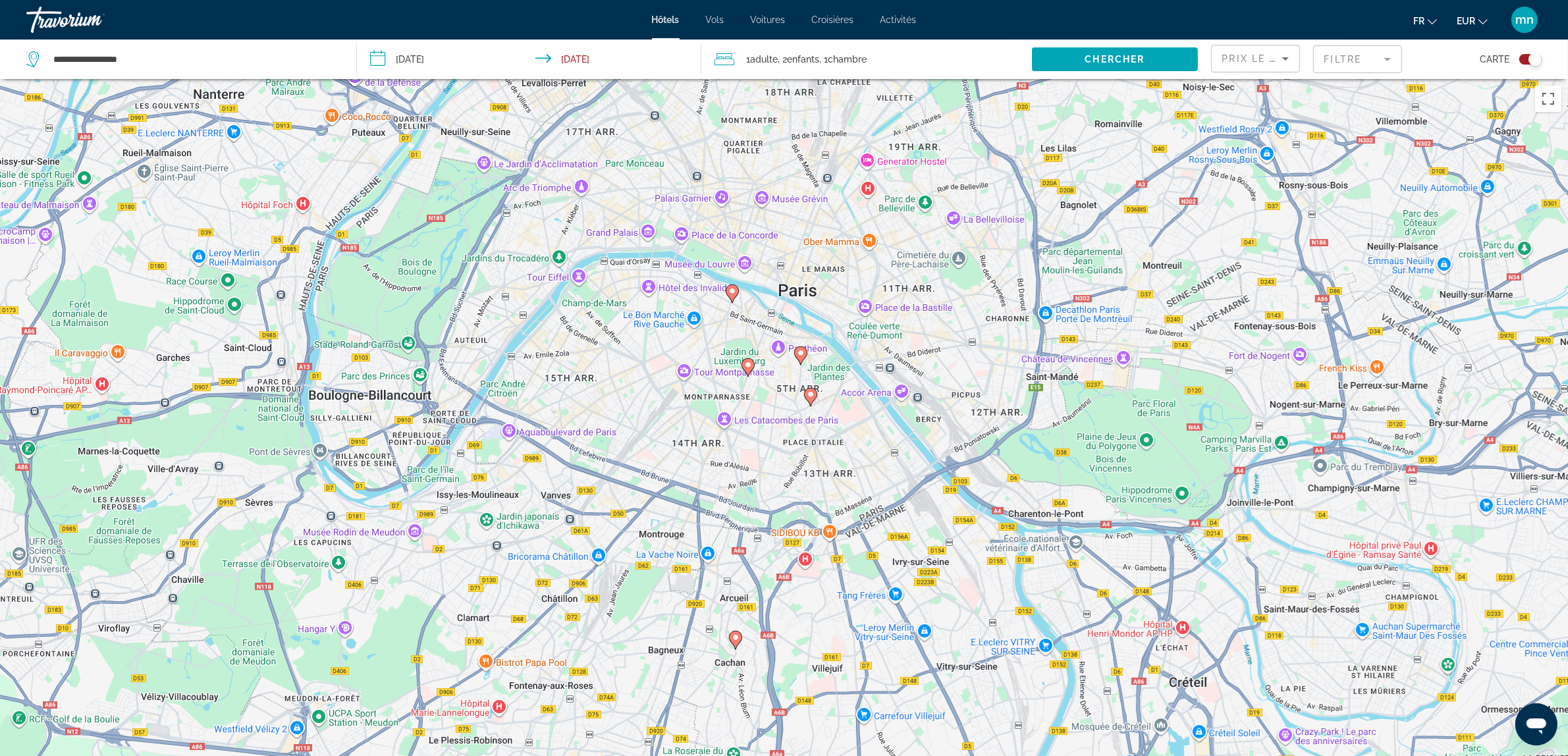
click at [735, 298] on icon "Main content" at bounding box center [732, 293] width 13 height 18
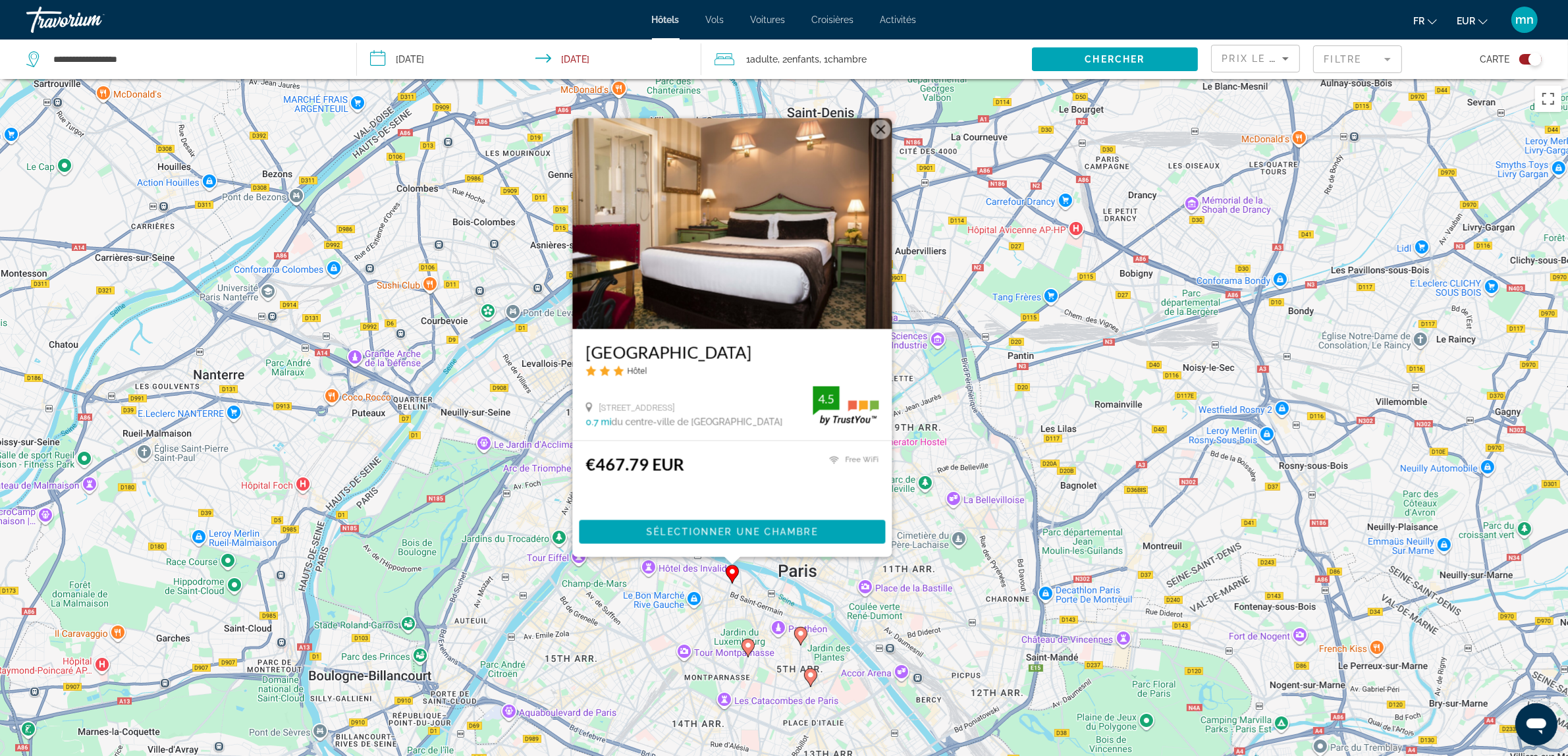
click at [802, 637] on image "Main content" at bounding box center [801, 633] width 8 height 8
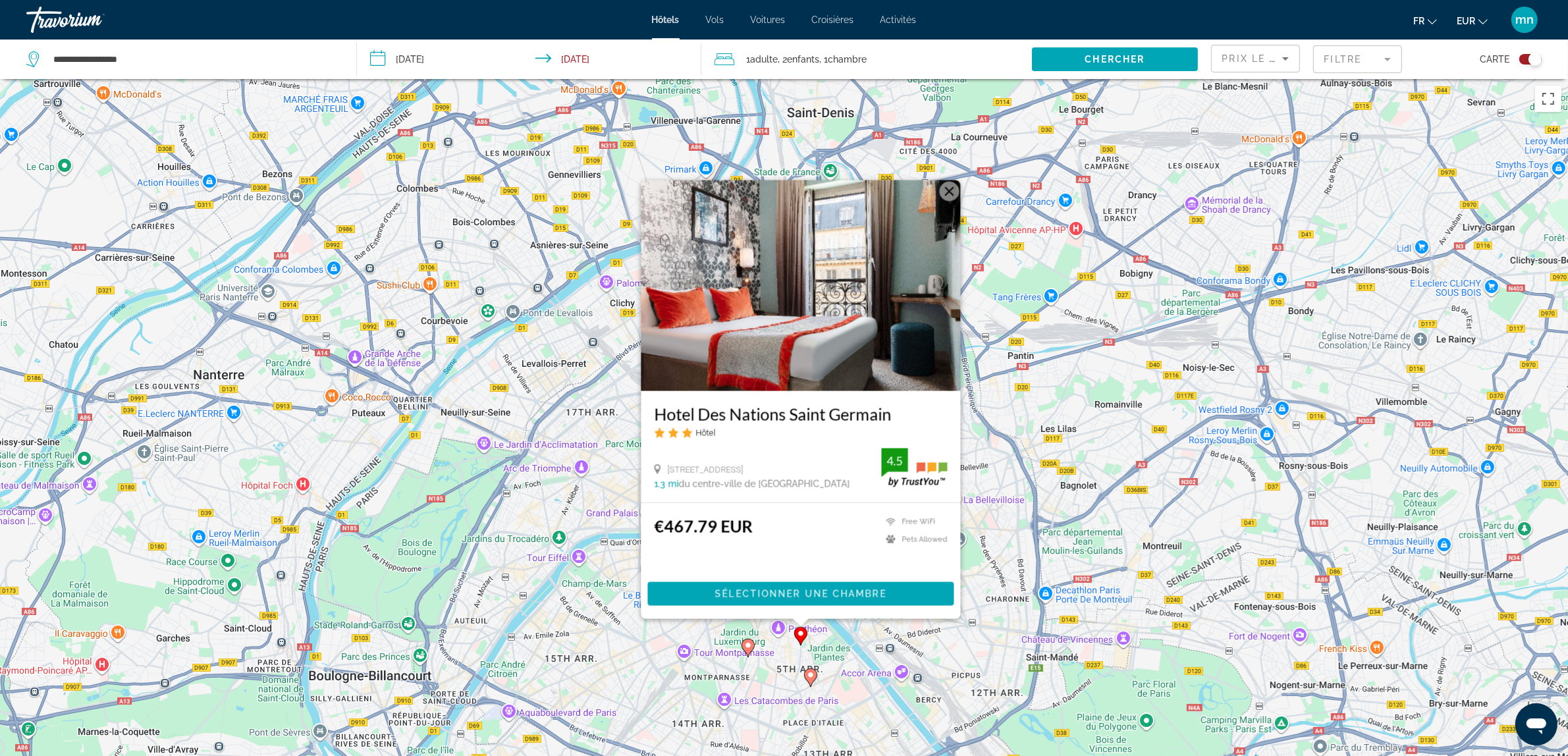
click at [744, 643] on icon "Main content" at bounding box center [747, 648] width 11 height 17
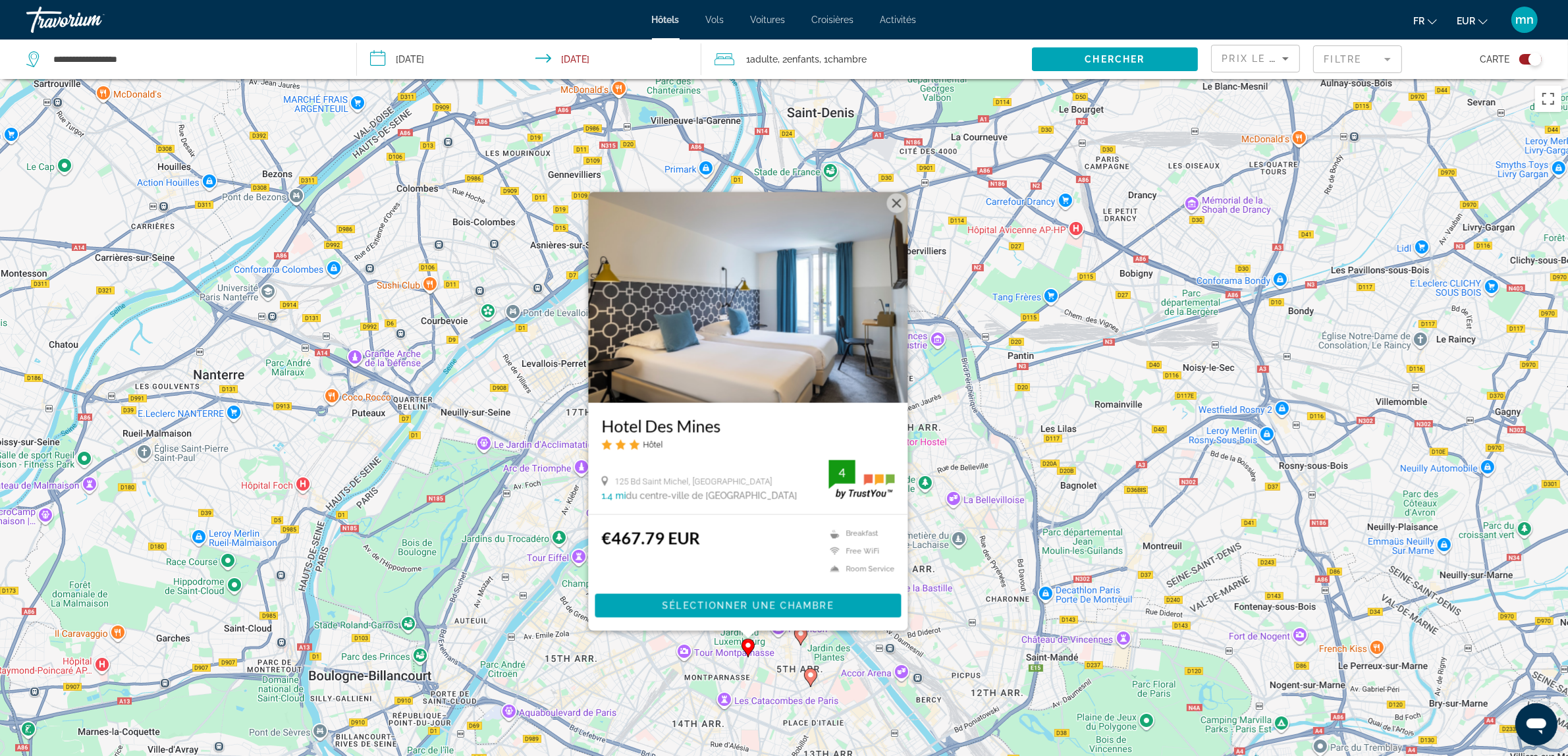
click at [827, 58] on span ", 1 Chambre pièces" at bounding box center [843, 59] width 48 height 18
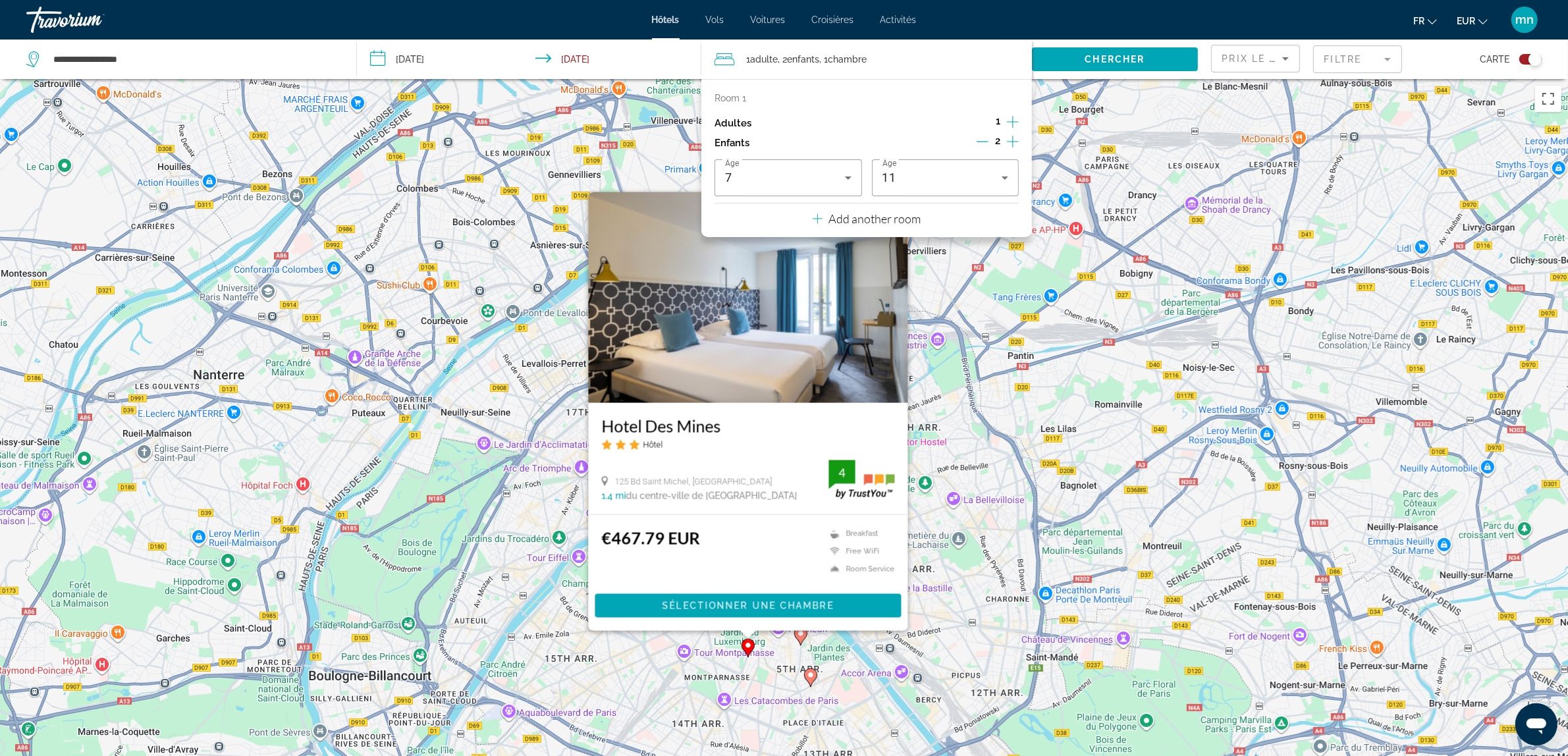
click at [988, 142] on icon "Decrement children" at bounding box center [982, 141] width 11 height 11
click at [988, 142] on icon "Decrement children" at bounding box center [983, 141] width 11 height 11
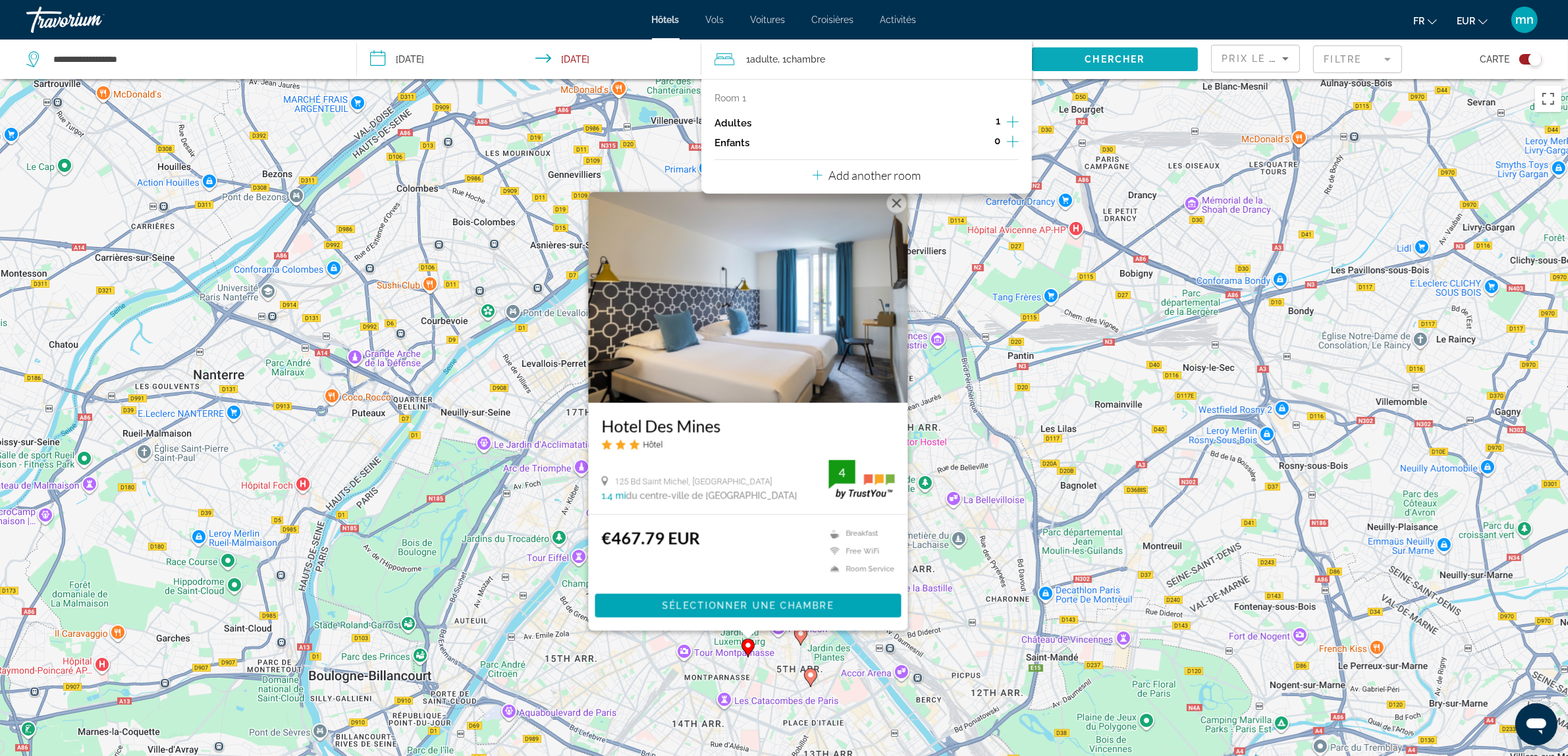
click at [1110, 64] on span "Chercher" at bounding box center [1114, 59] width 60 height 10
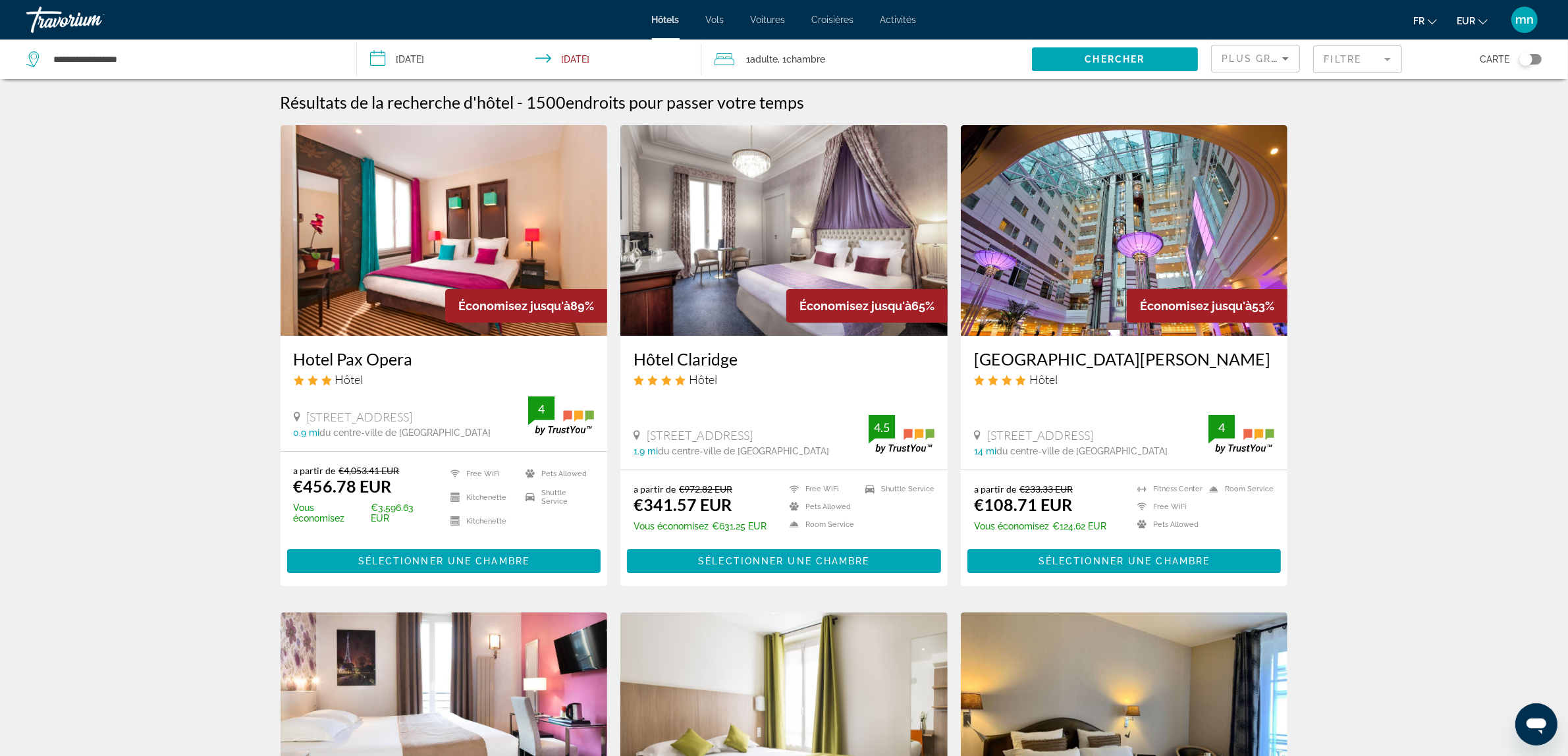
click at [341, 251] on img "Main content" at bounding box center [443, 230] width 327 height 211
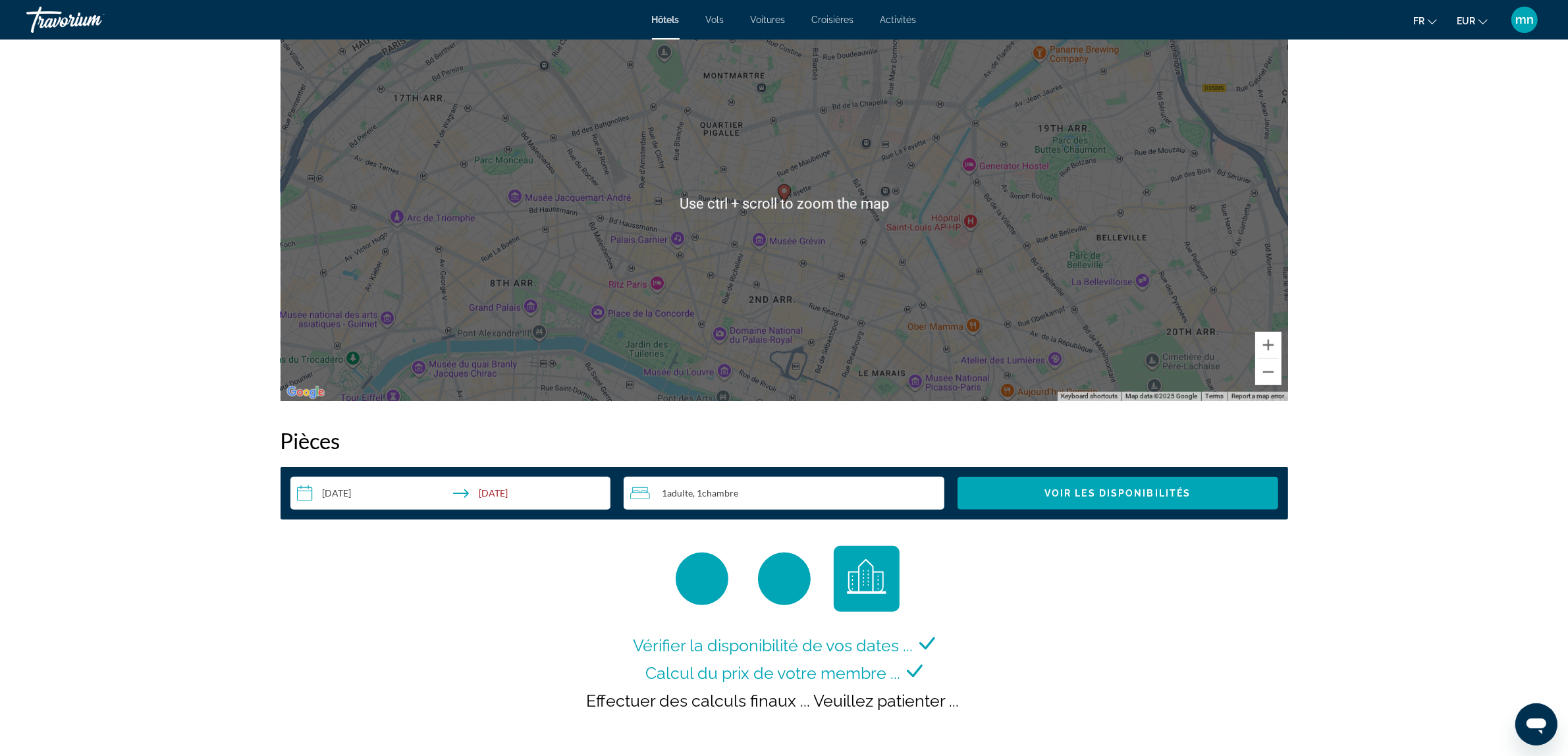
scroll to position [1400, 0]
